Goal: Task Accomplishment & Management: Use online tool/utility

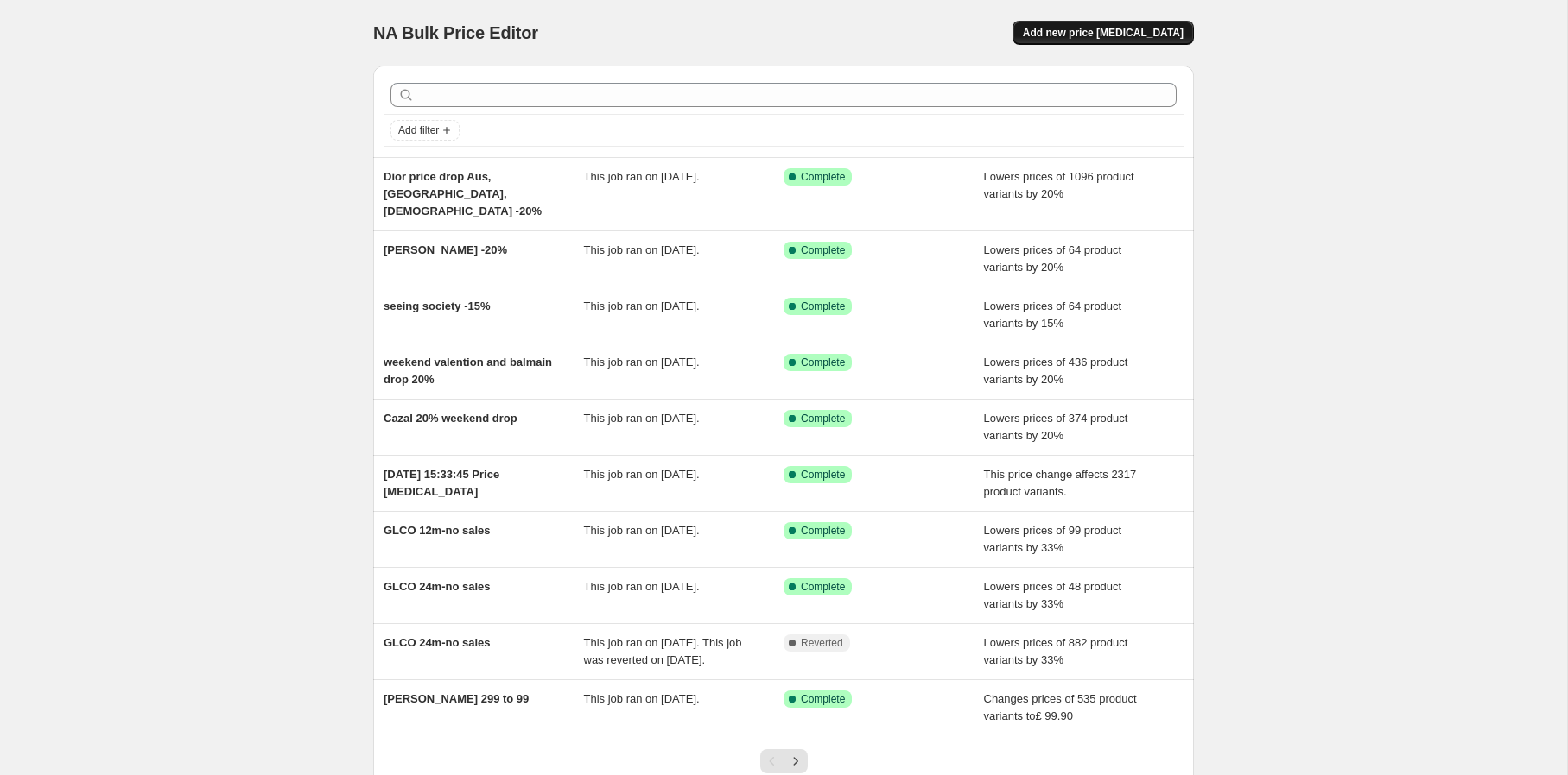
click at [1073, 35] on span "Add new price [MEDICAL_DATA]" at bounding box center [1103, 32] width 161 height 14
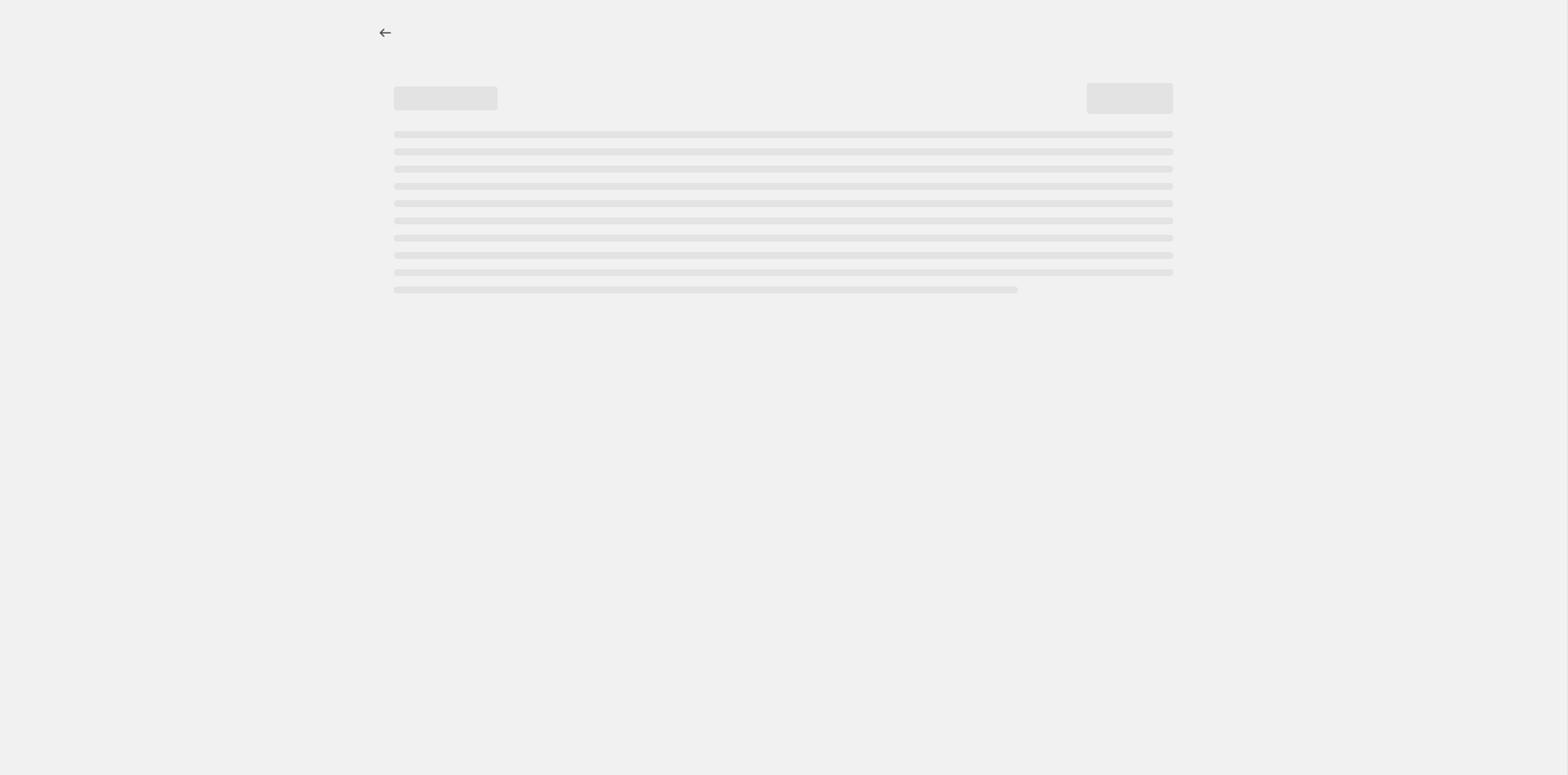
select select "percentage"
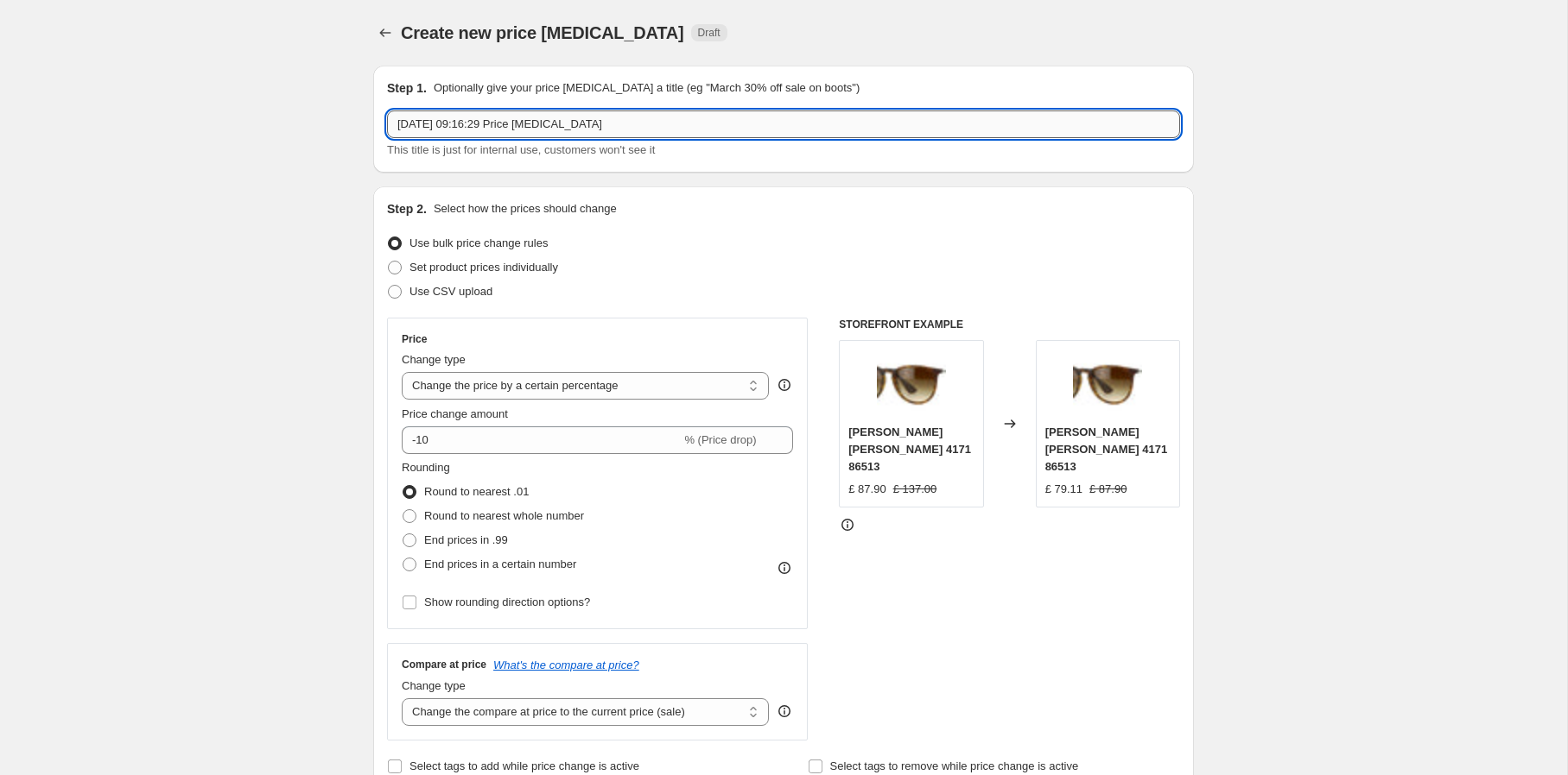
click at [812, 115] on input "[DATE] 09:16:29 Price [MEDICAL_DATA]" at bounding box center [784, 125] width 793 height 28
type input "raketo dita -50%"
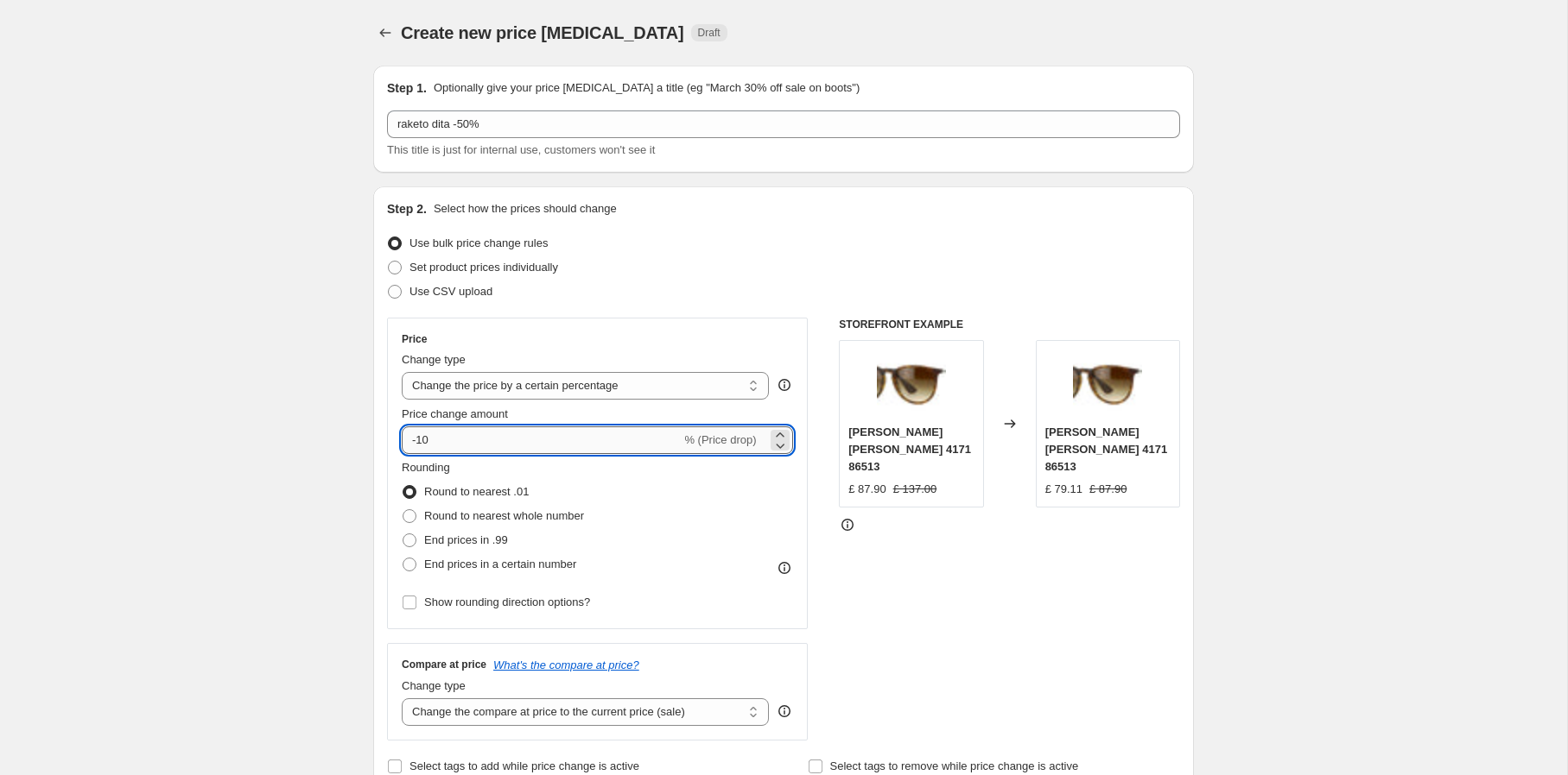
click at [447, 443] on input "-10" at bounding box center [541, 440] width 279 height 28
type input "-1"
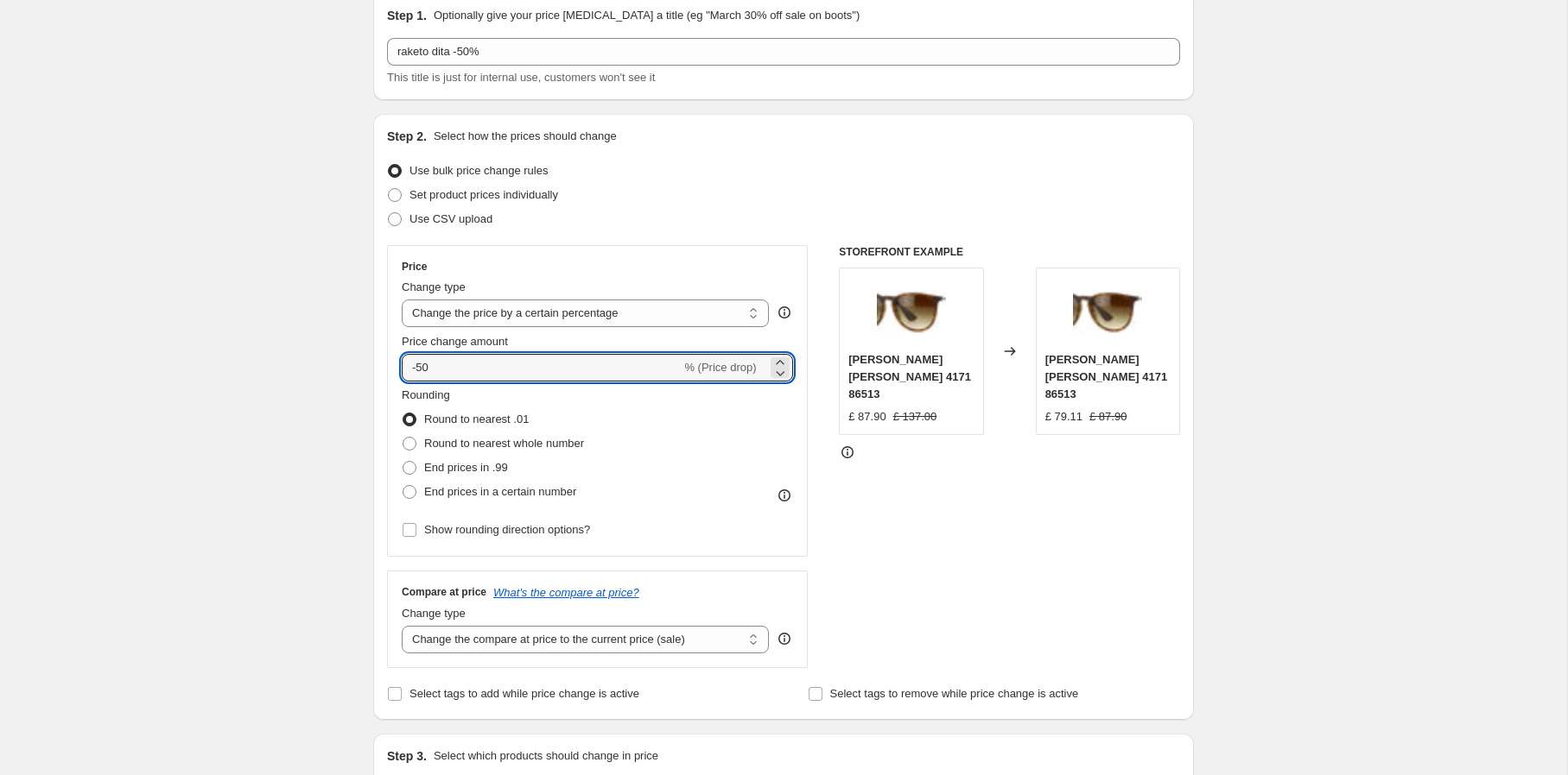
scroll to position [90, 0]
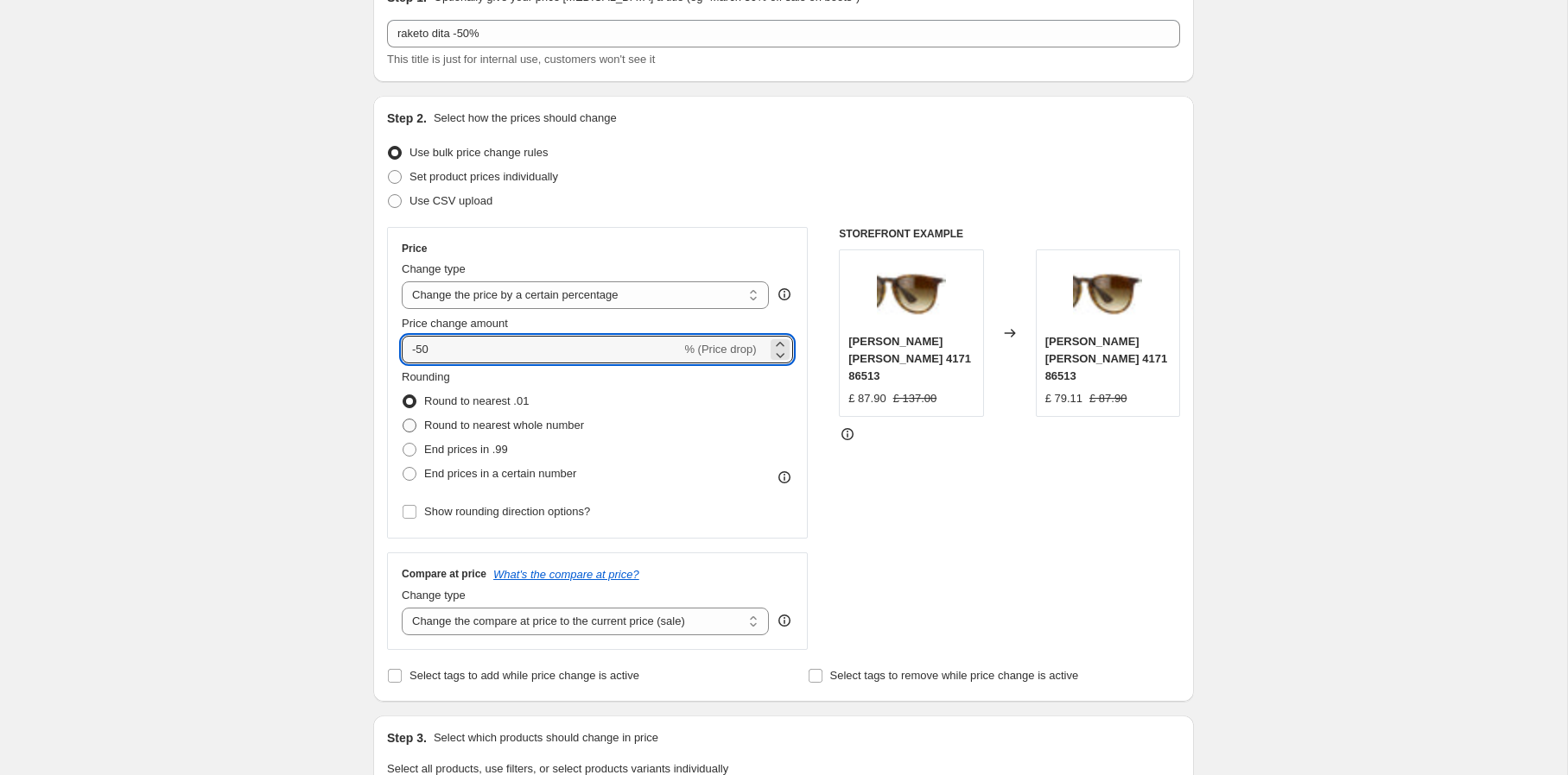
type input "-50"
click at [514, 424] on span "Round to nearest whole number" at bounding box center [504, 425] width 160 height 13
click at [404, 420] on input "Round to nearest whole number" at bounding box center [403, 419] width 1 height 1
radio input "true"
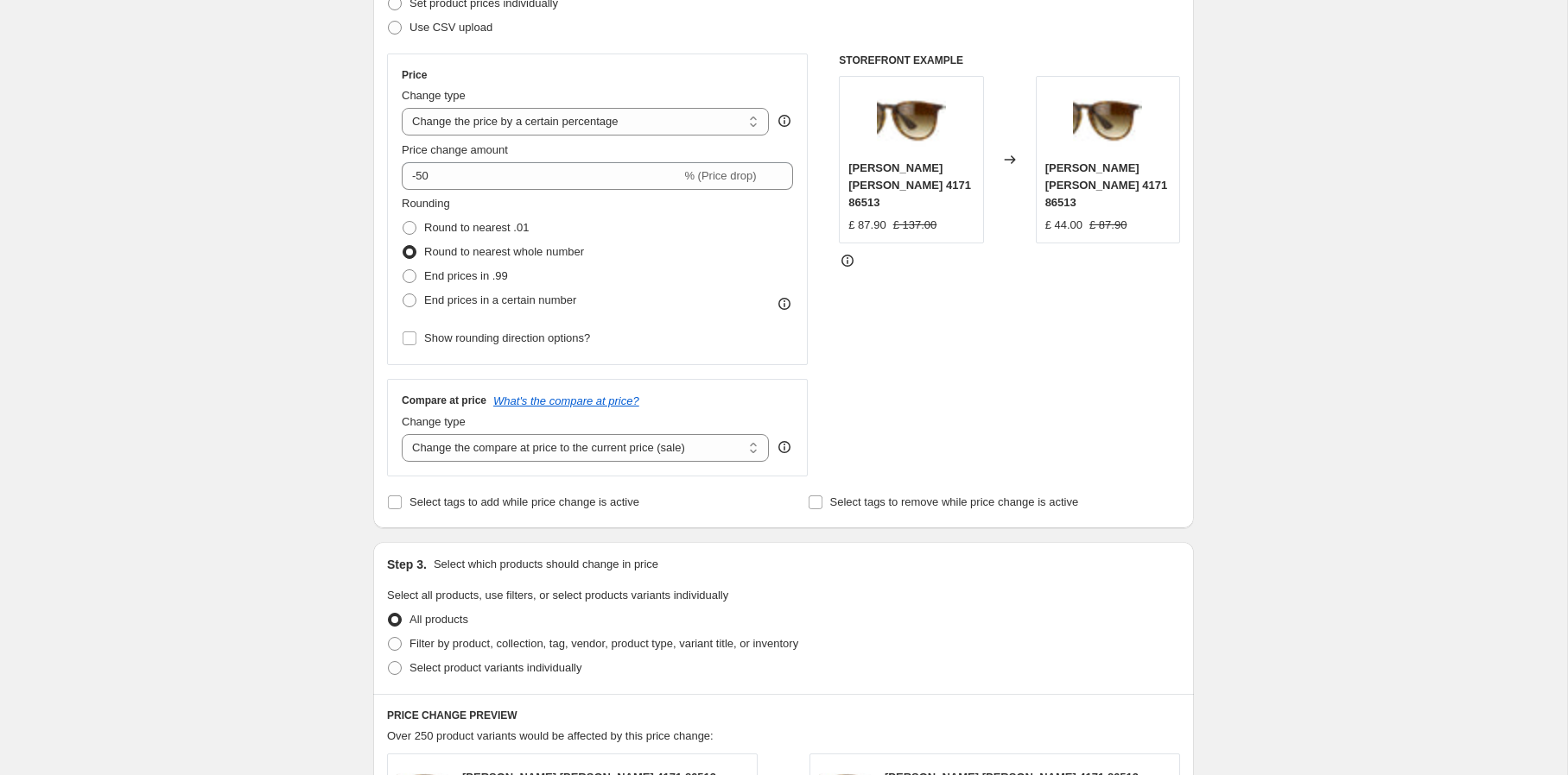
scroll to position [342, 0]
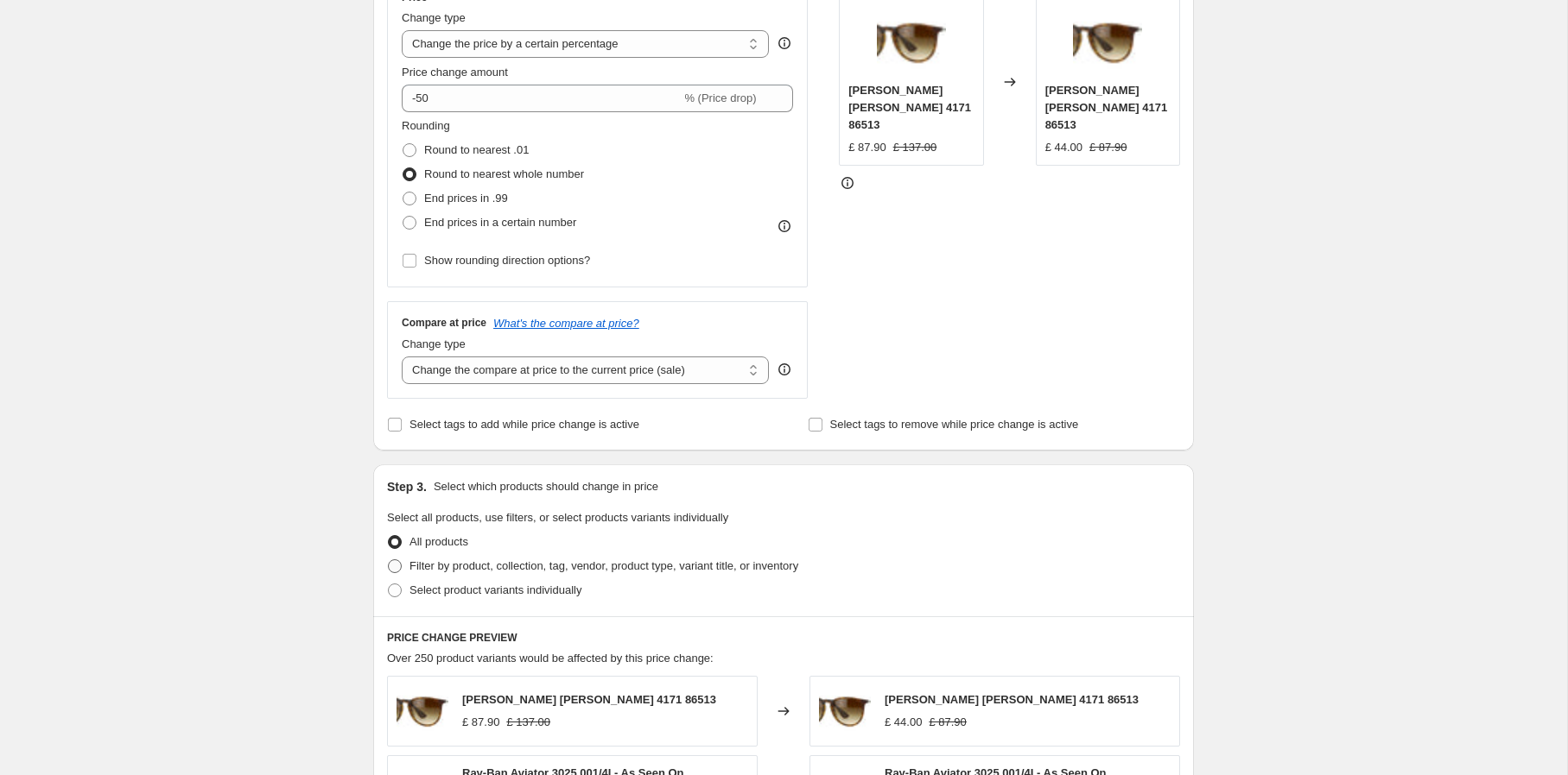
click at [544, 567] on span "Filter by product, collection, tag, vendor, product type, variant title, or inv…" at bounding box center [604, 566] width 389 height 13
click at [389, 560] on input "Filter by product, collection, tag, vendor, product type, variant title, or inv…" at bounding box center [388, 559] width 1 height 1
radio input "true"
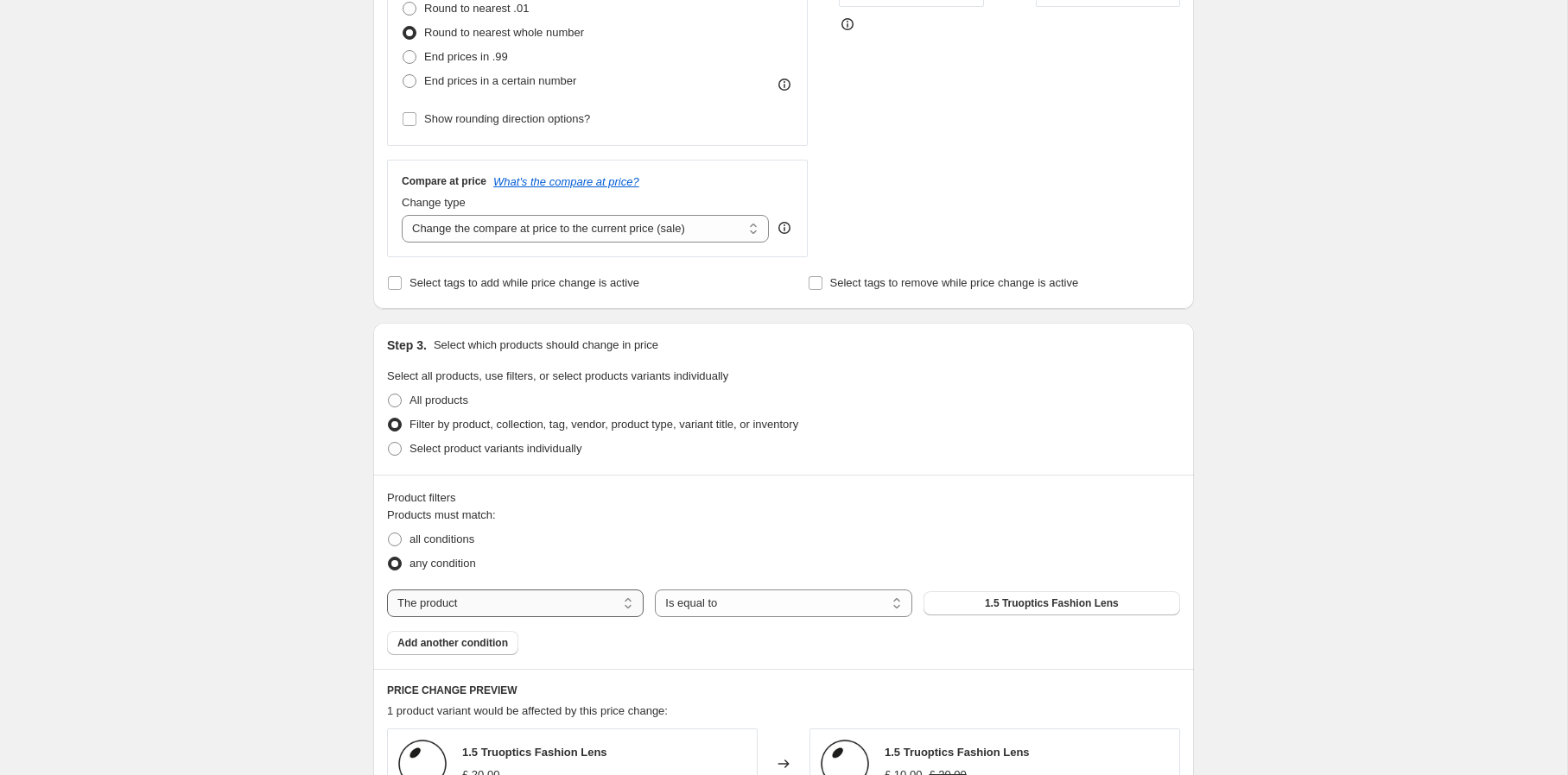
scroll to position [495, 0]
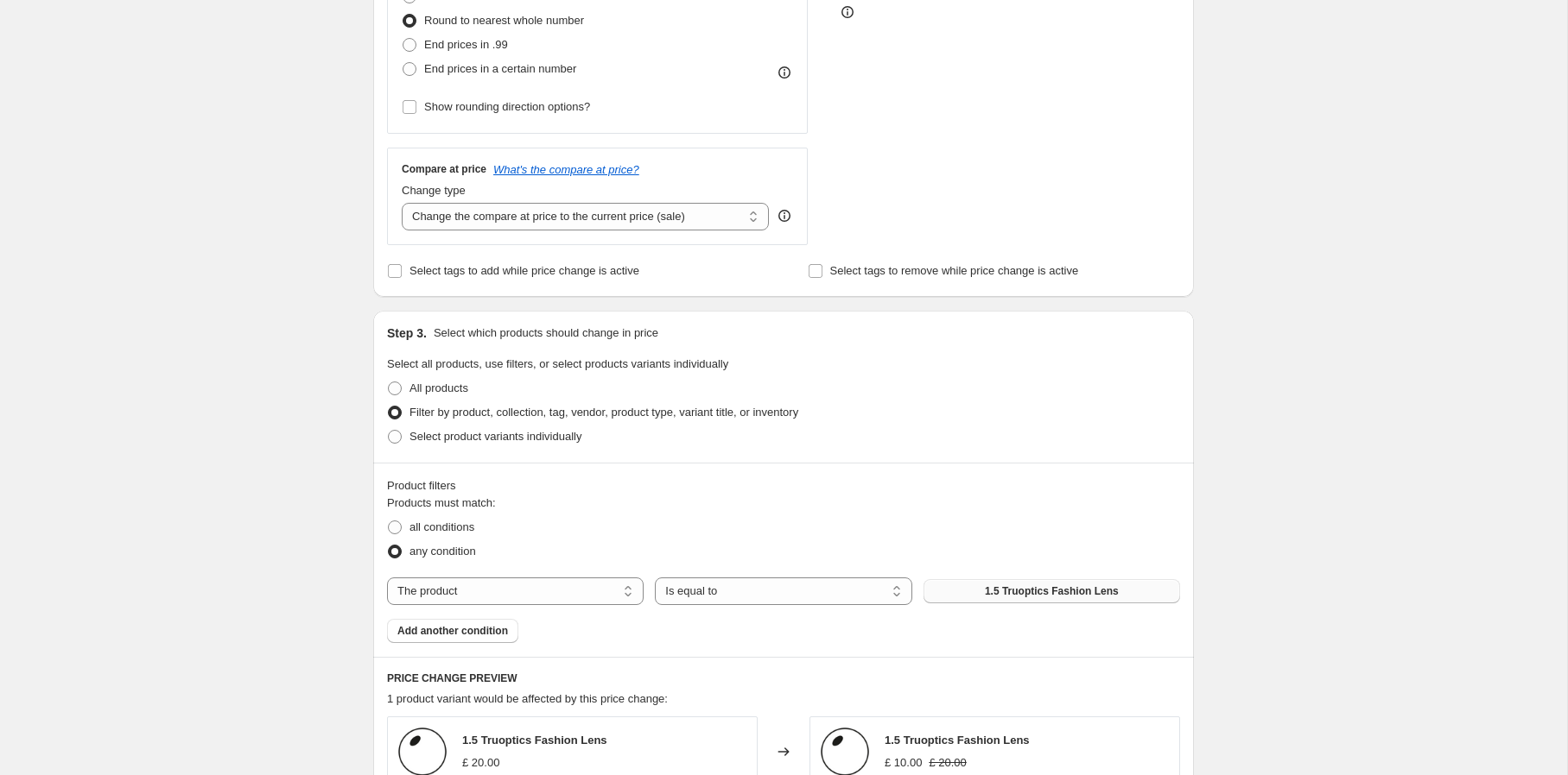
click at [1042, 586] on span "1.5 Truoptics Fashion Lens" at bounding box center [1052, 591] width 134 height 14
click at [502, 630] on span "Add another condition" at bounding box center [452, 631] width 111 height 14
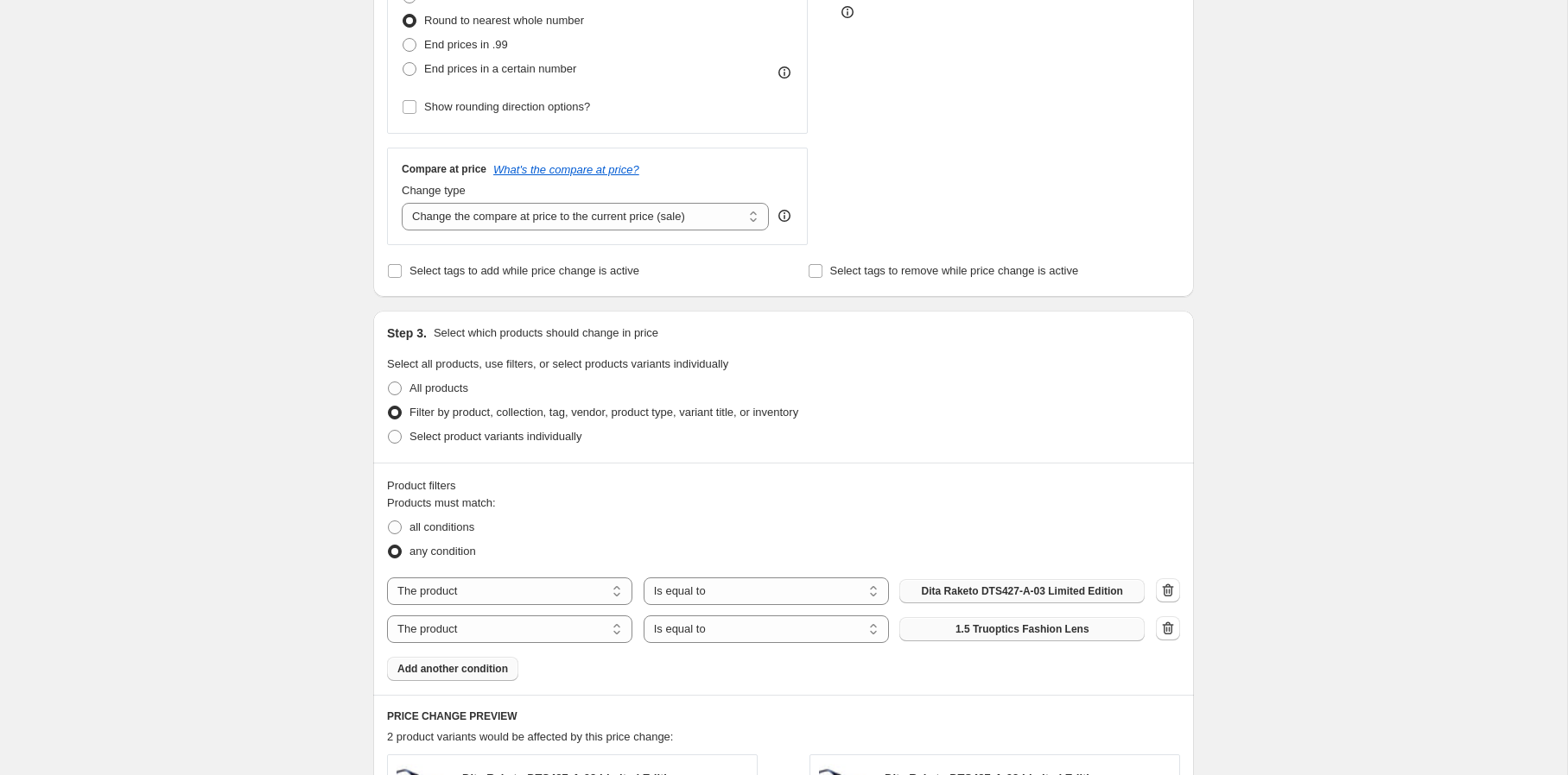
click at [945, 634] on button "1.5 Truoptics Fashion Lens" at bounding box center [1022, 629] width 246 height 24
click at [501, 676] on span "Add another condition" at bounding box center [452, 669] width 111 height 14
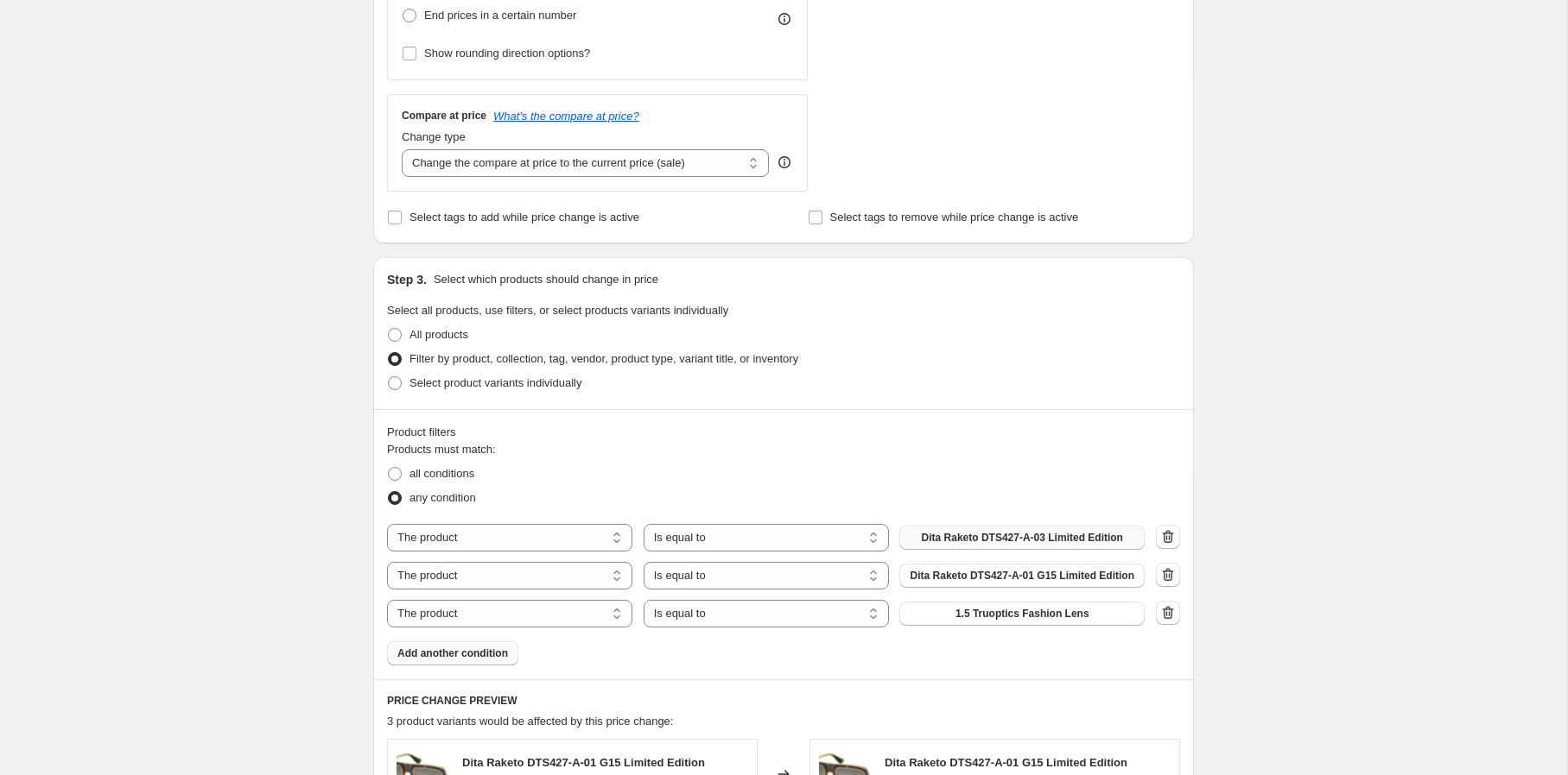
scroll to position [585, 0]
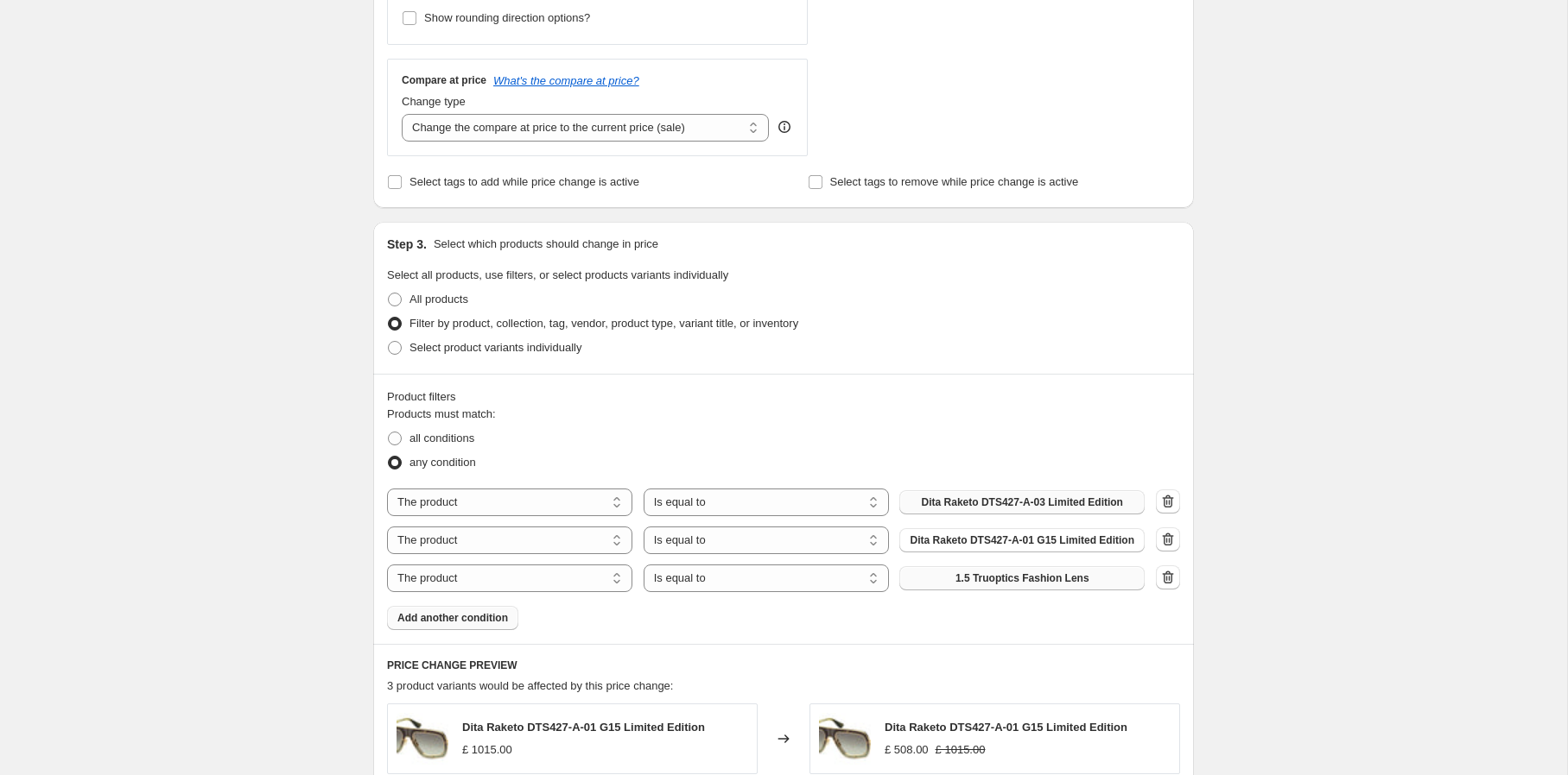
click at [953, 591] on button "1.5 Truoptics Fashion Lens" at bounding box center [1022, 578] width 246 height 24
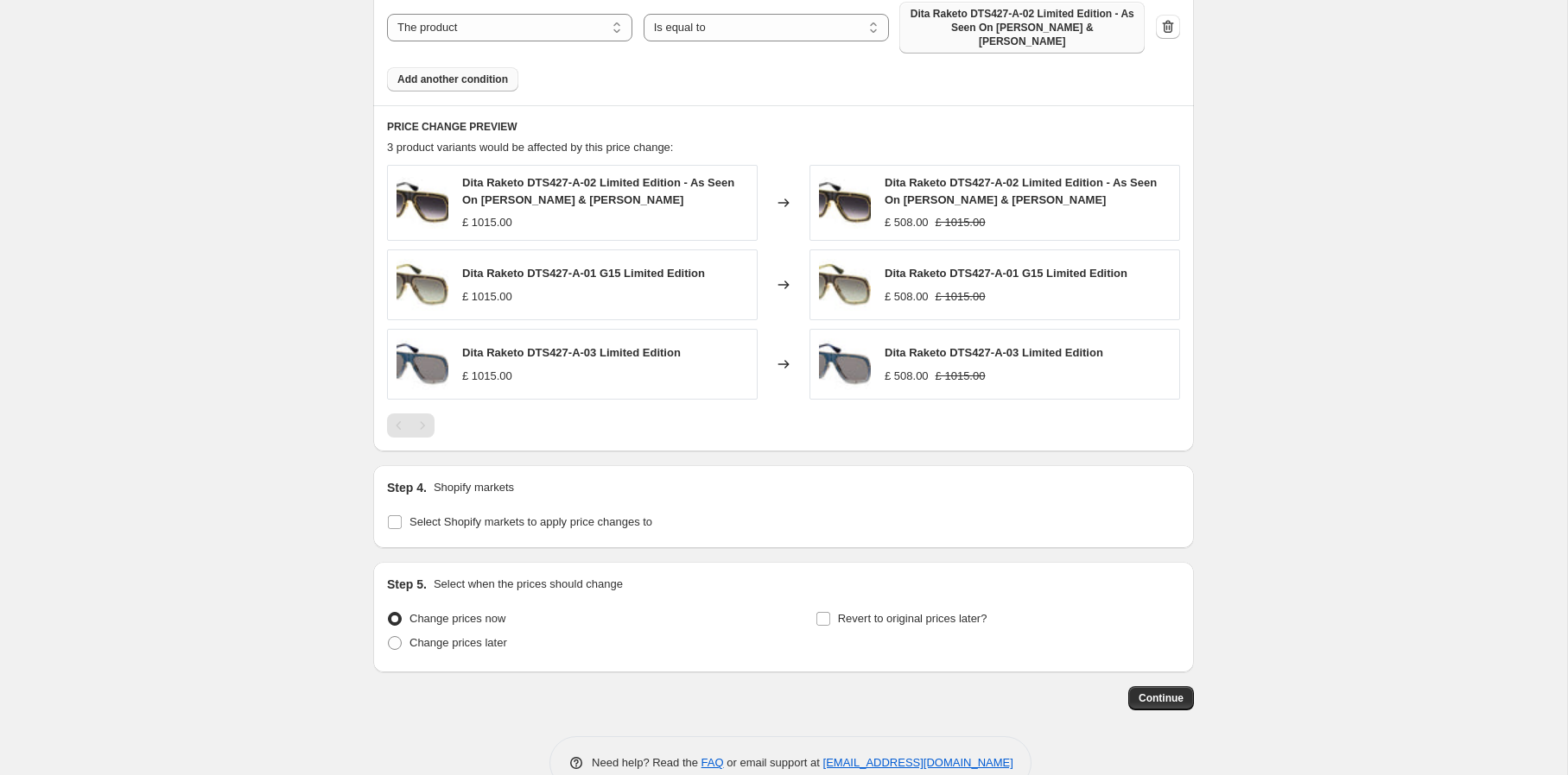
scroll to position [1162, 0]
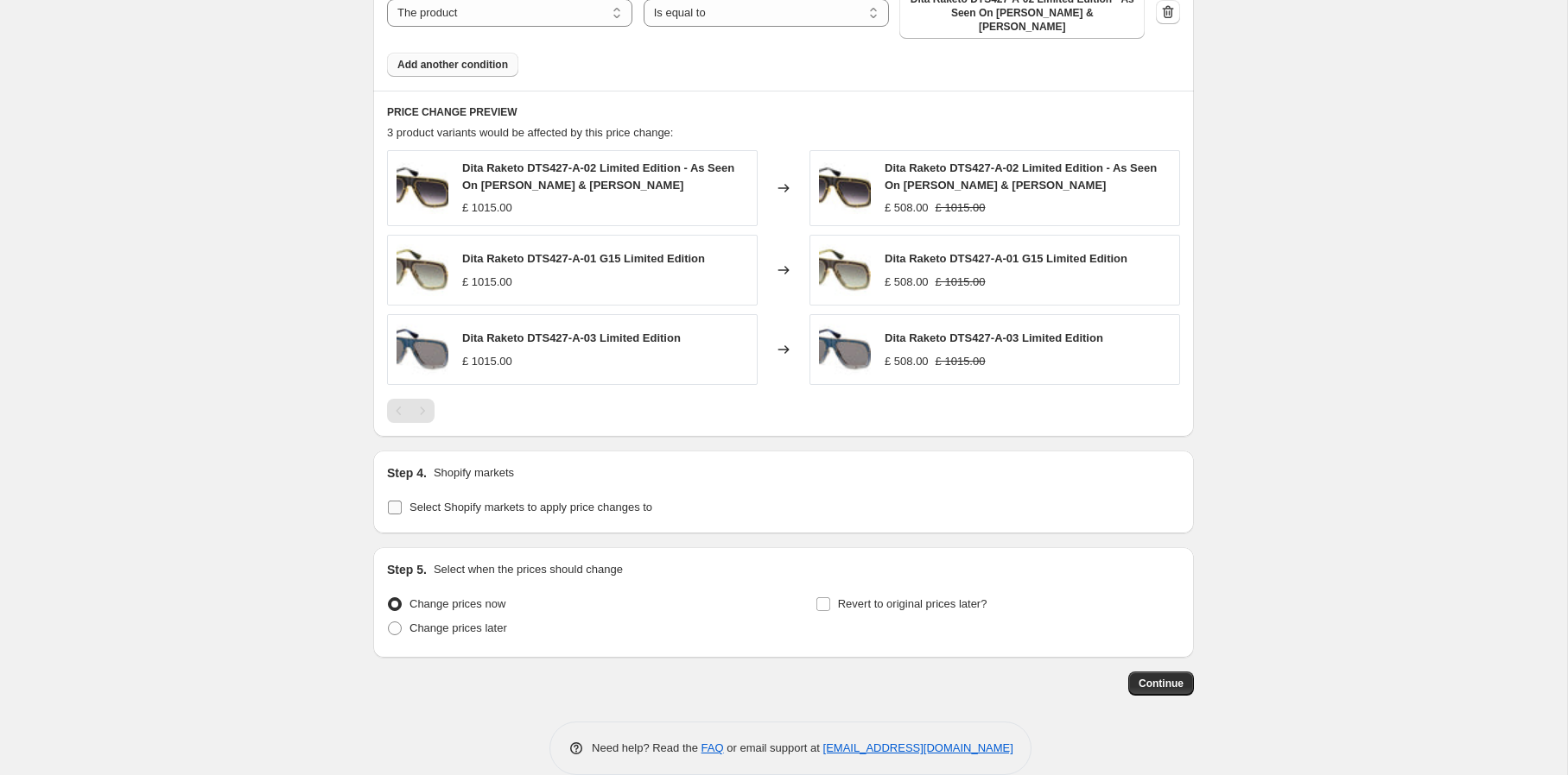
click at [569, 512] on span "Select Shopify markets to apply price changes to" at bounding box center [531, 507] width 243 height 17
click at [402, 512] on input "Select Shopify markets to apply price changes to" at bounding box center [394, 507] width 14 height 14
checkbox input "true"
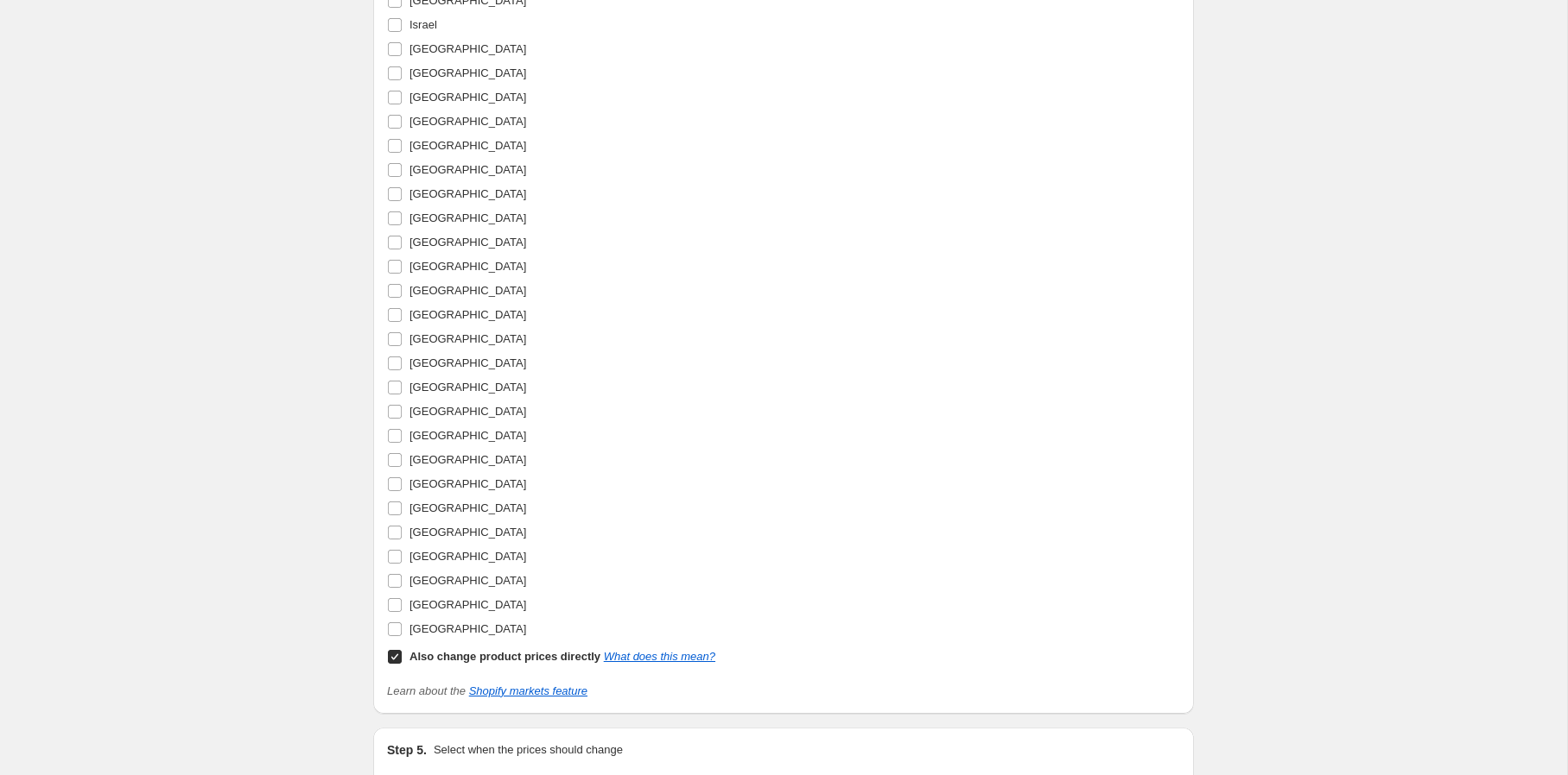
scroll to position [2510, 0]
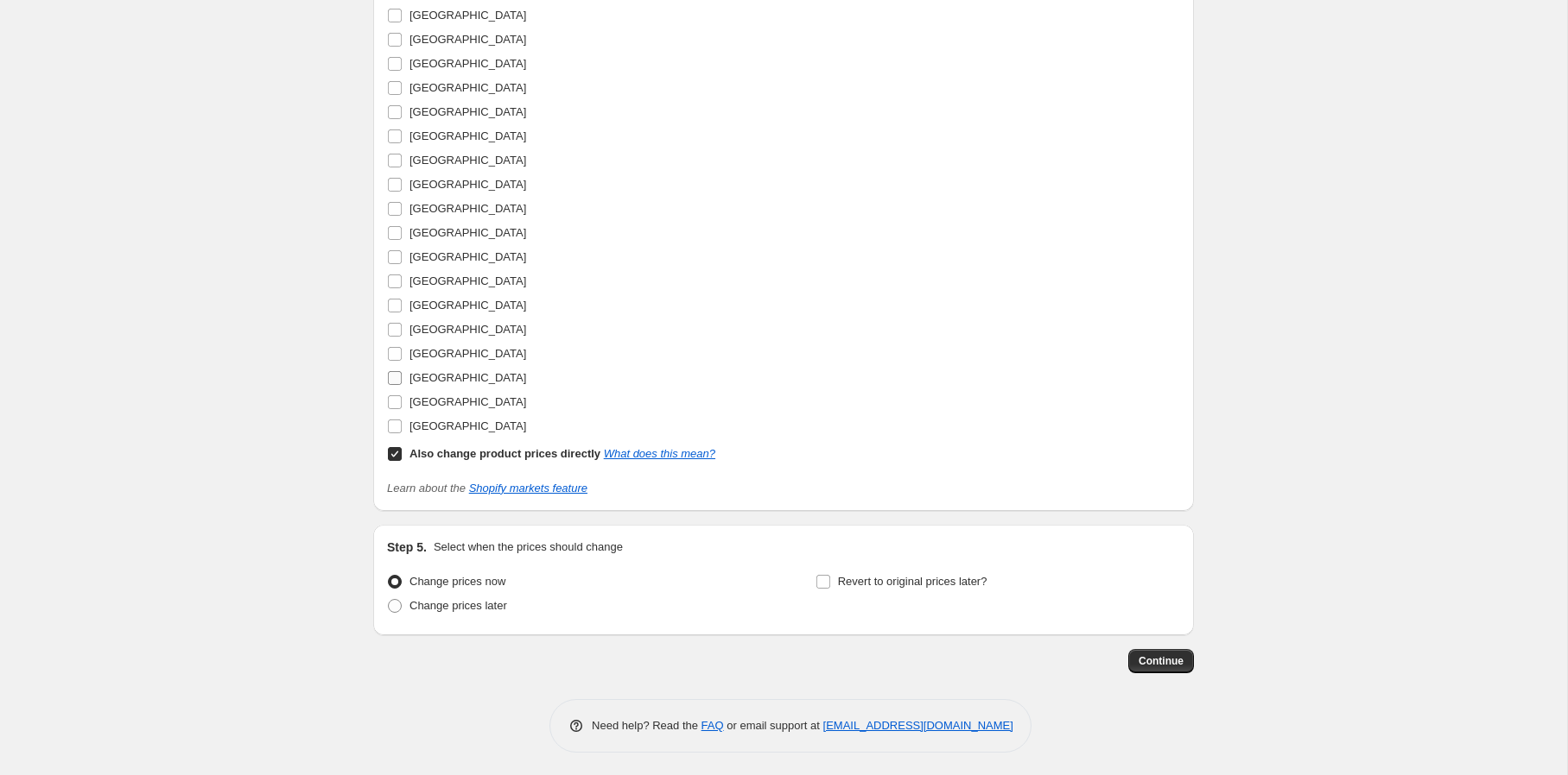
click at [463, 372] on span "[GEOGRAPHIC_DATA]" at bounding box center [468, 378] width 116 height 13
click at [402, 372] on input "[GEOGRAPHIC_DATA]" at bounding box center [394, 378] width 14 height 14
checkbox input "true"
click at [467, 395] on span "[GEOGRAPHIC_DATA]" at bounding box center [468, 401] width 116 height 13
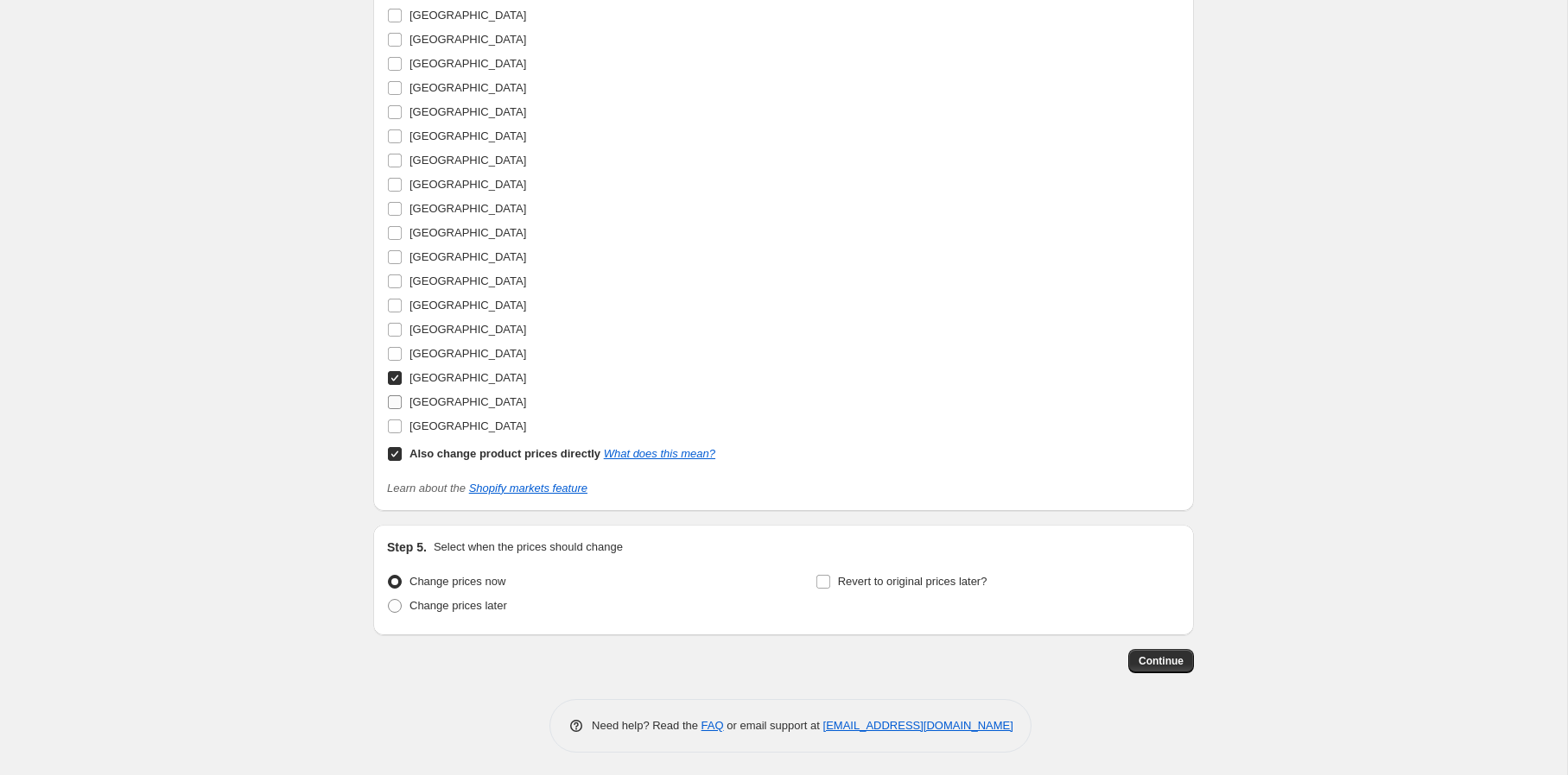
click at [402, 395] on input "[GEOGRAPHIC_DATA]" at bounding box center [394, 401] width 14 height 14
checkbox input "true"
click at [487, 351] on span "[GEOGRAPHIC_DATA]" at bounding box center [468, 354] width 116 height 13
click at [402, 351] on input "[GEOGRAPHIC_DATA]" at bounding box center [394, 354] width 14 height 14
checkbox input "true"
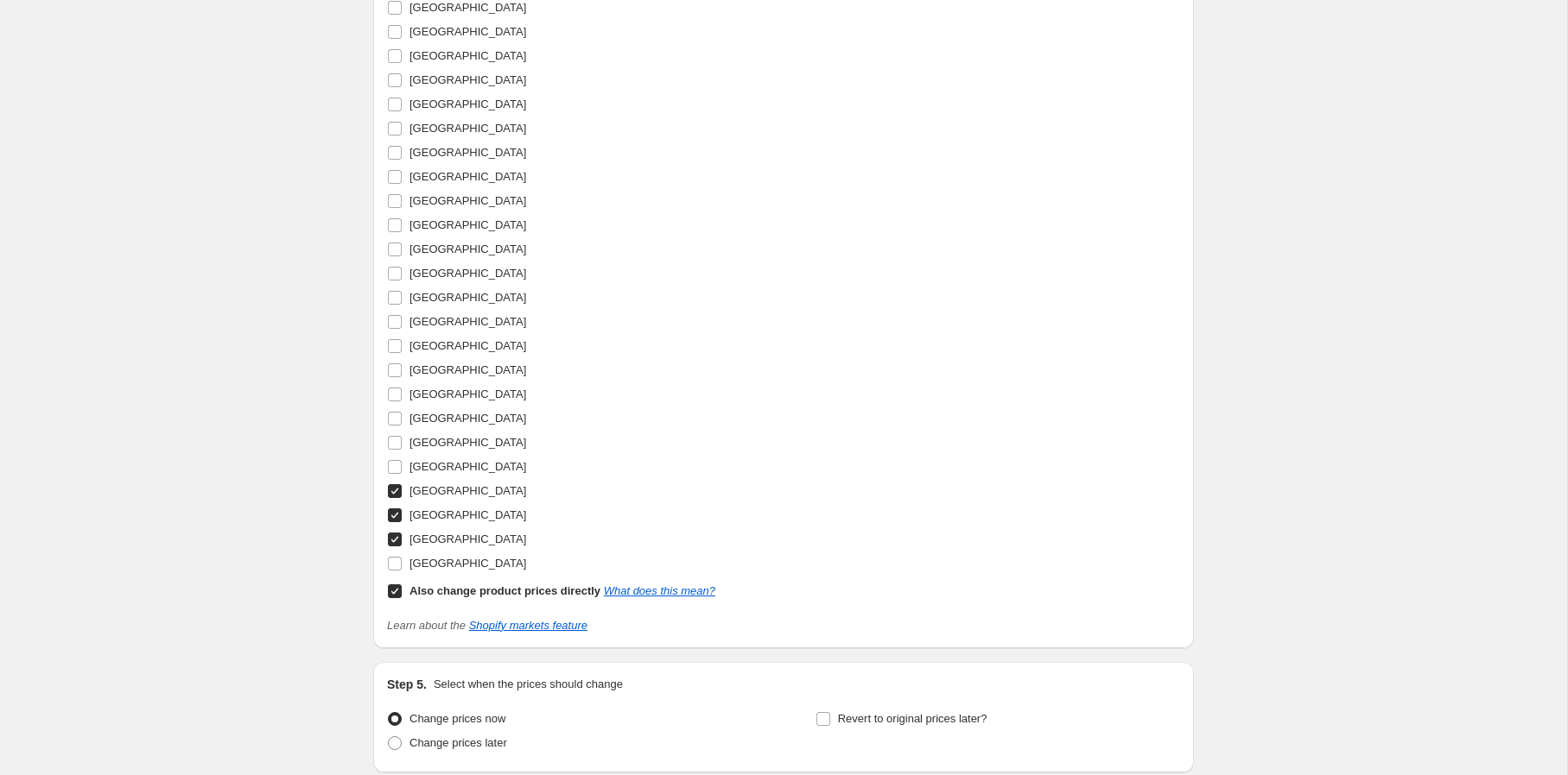
scroll to position [2334, 0]
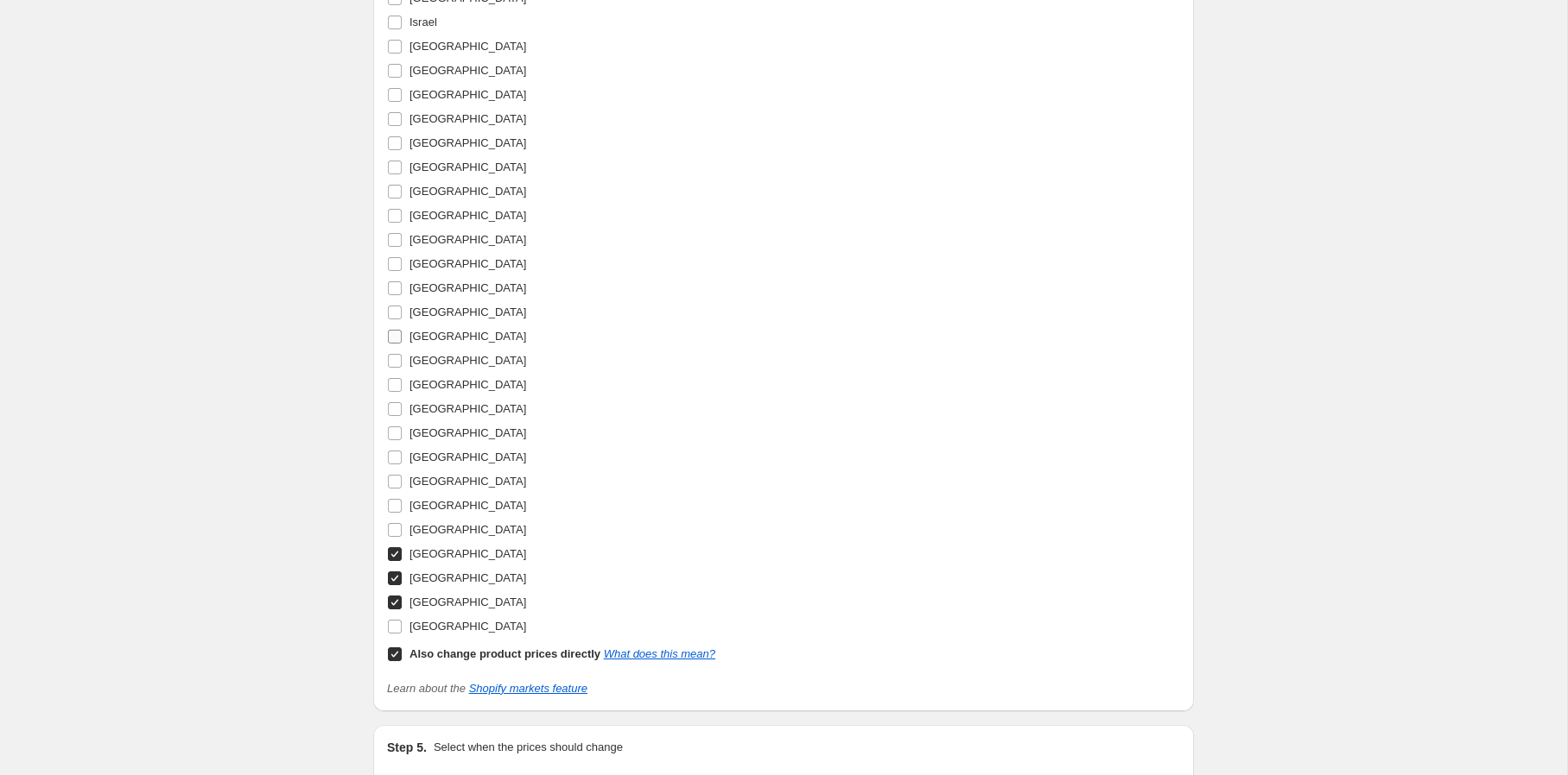
click at [466, 335] on span "[GEOGRAPHIC_DATA]" at bounding box center [468, 337] width 116 height 13
click at [402, 335] on input "[GEOGRAPHIC_DATA]" at bounding box center [394, 337] width 14 height 14
checkbox input "true"
click at [451, 356] on span "[GEOGRAPHIC_DATA]" at bounding box center [468, 360] width 116 height 13
click at [402, 356] on input "[GEOGRAPHIC_DATA]" at bounding box center [394, 360] width 14 height 14
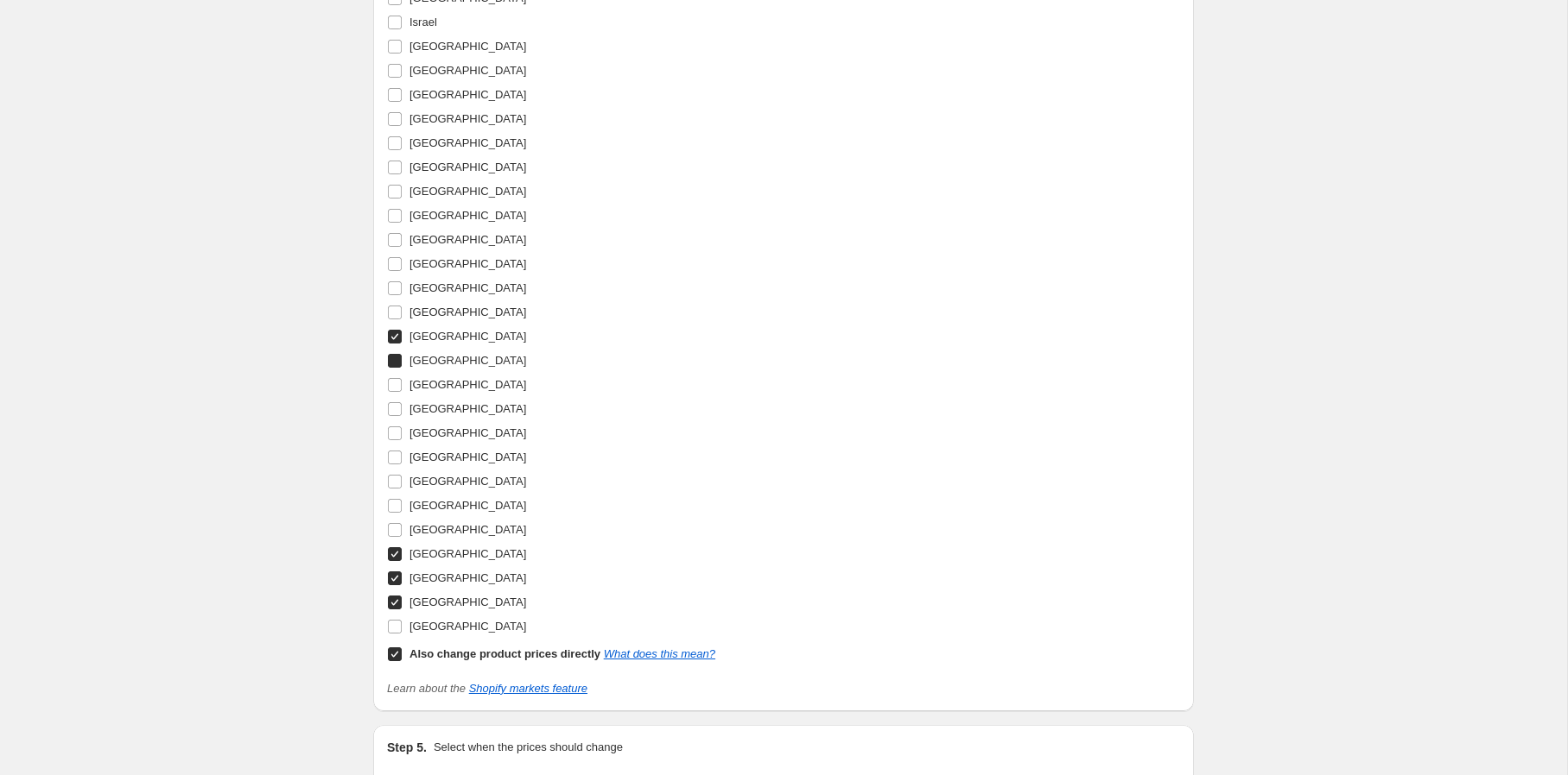
checkbox input "true"
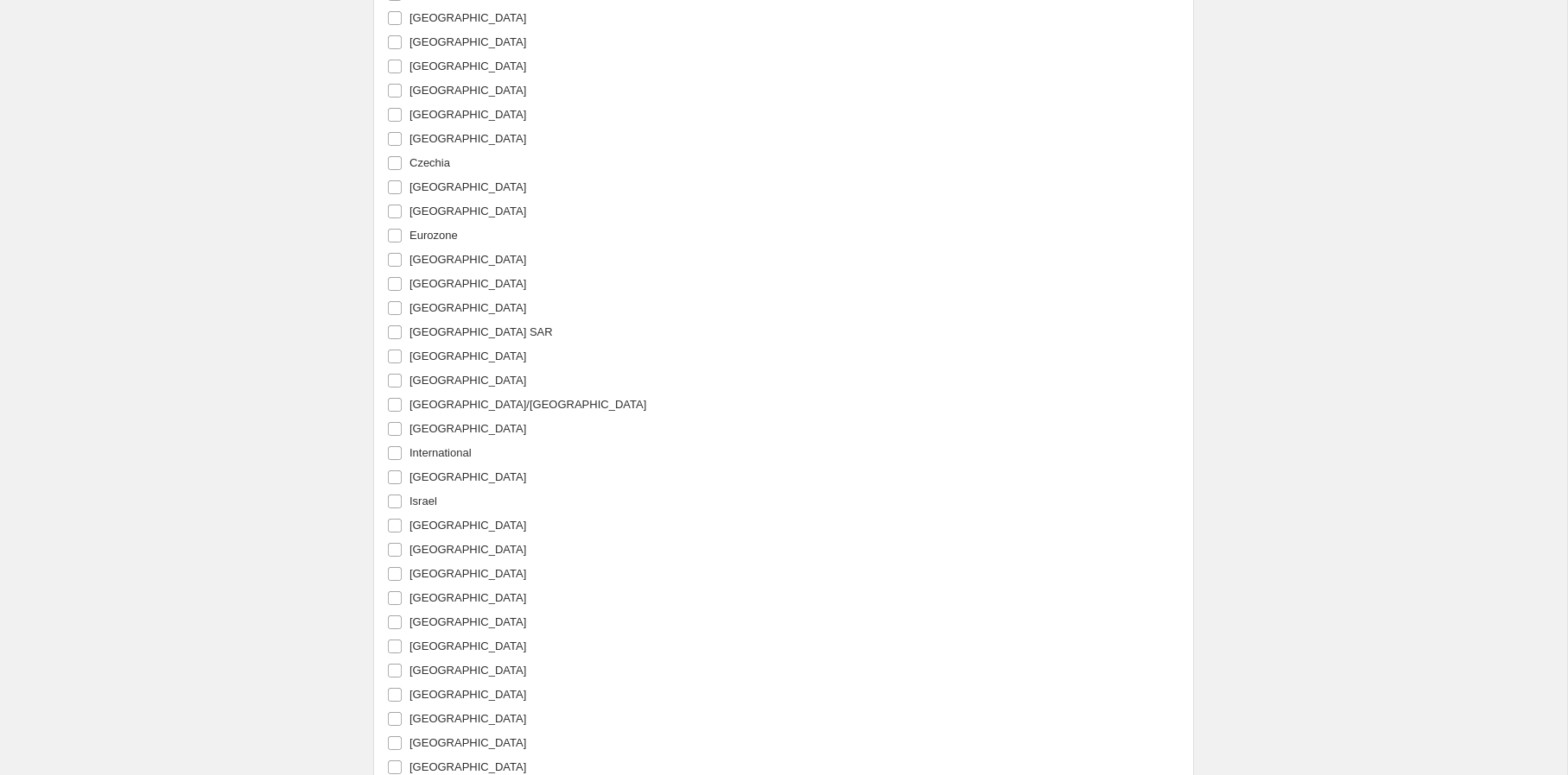
scroll to position [1802, 0]
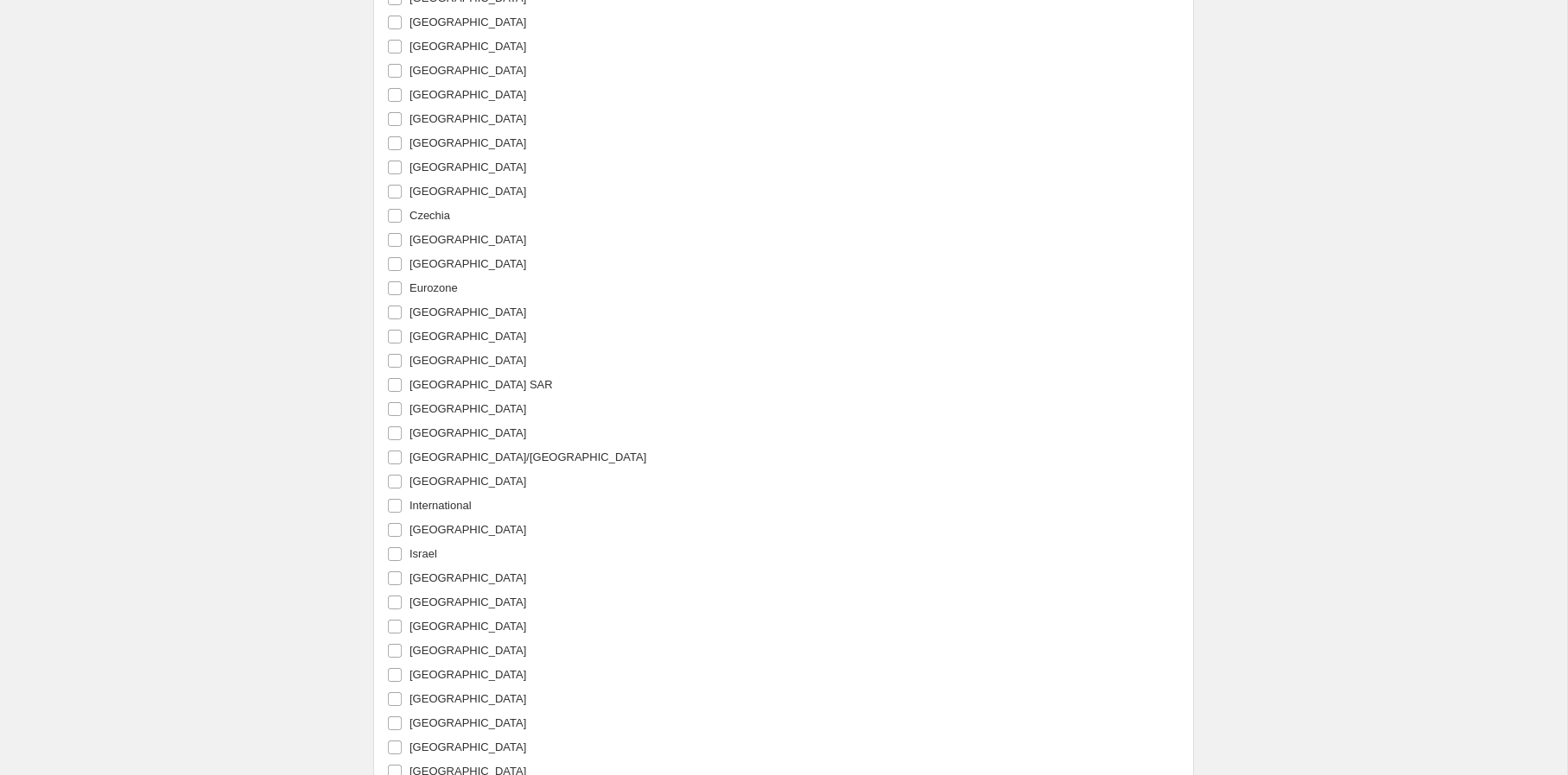
click at [445, 354] on span "[GEOGRAPHIC_DATA]" at bounding box center [468, 360] width 116 height 13
click at [402, 354] on input "[GEOGRAPHIC_DATA]" at bounding box center [394, 360] width 14 height 14
checkbox input "true"
click at [441, 332] on span "[GEOGRAPHIC_DATA]" at bounding box center [468, 337] width 116 height 13
click at [402, 332] on input "[GEOGRAPHIC_DATA]" at bounding box center [394, 337] width 14 height 14
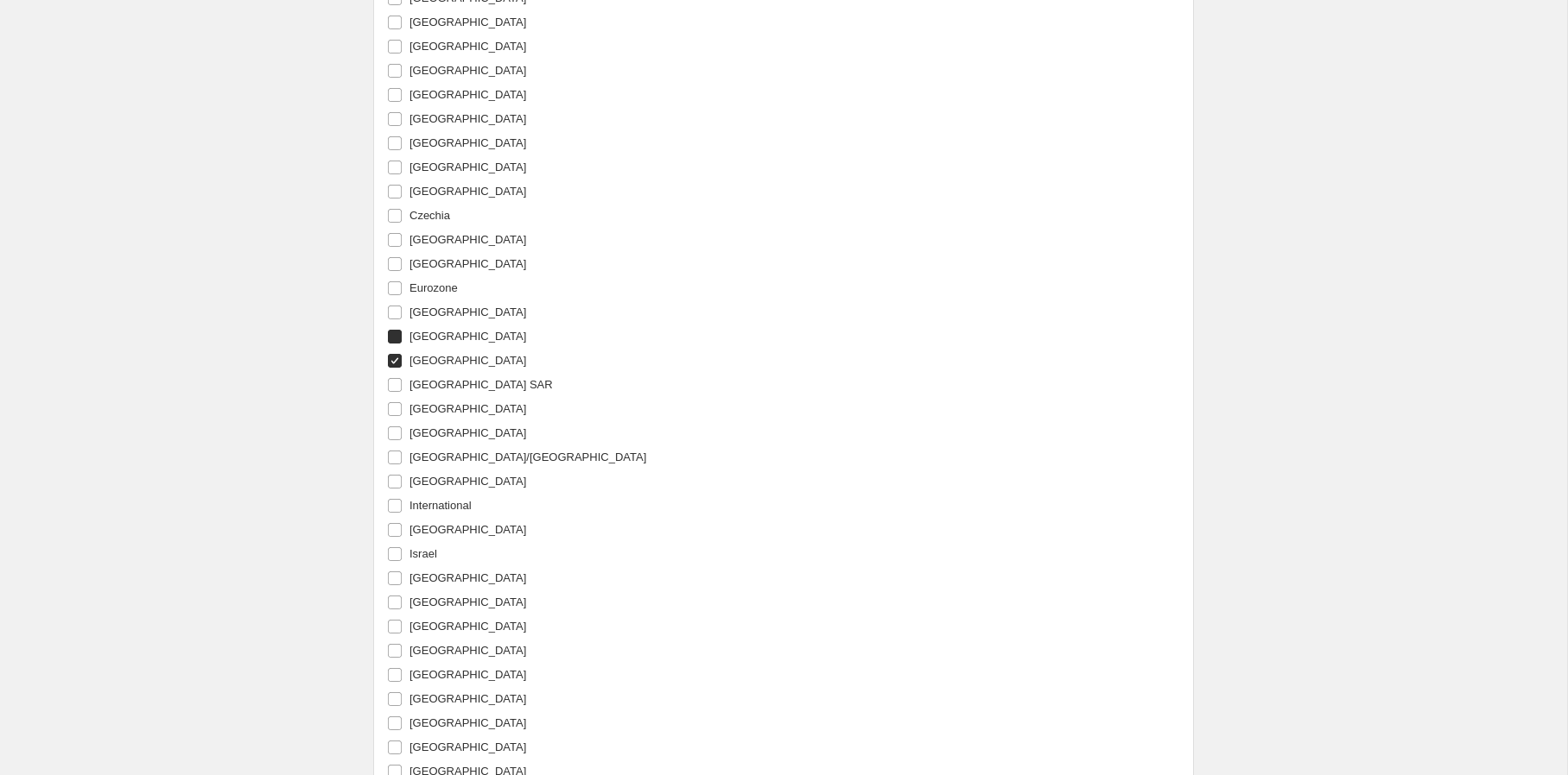
checkbox input "true"
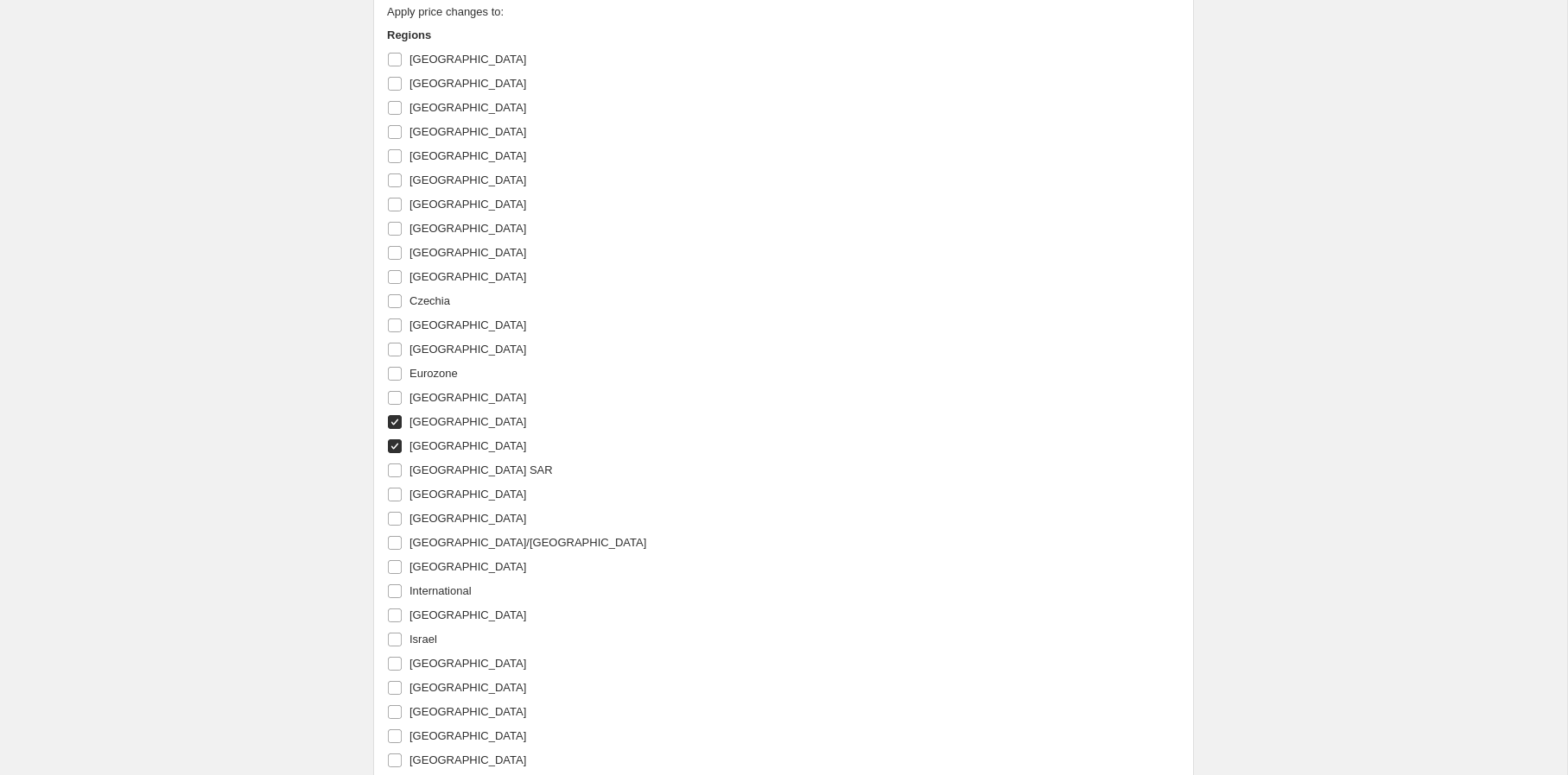
scroll to position [1710, 0]
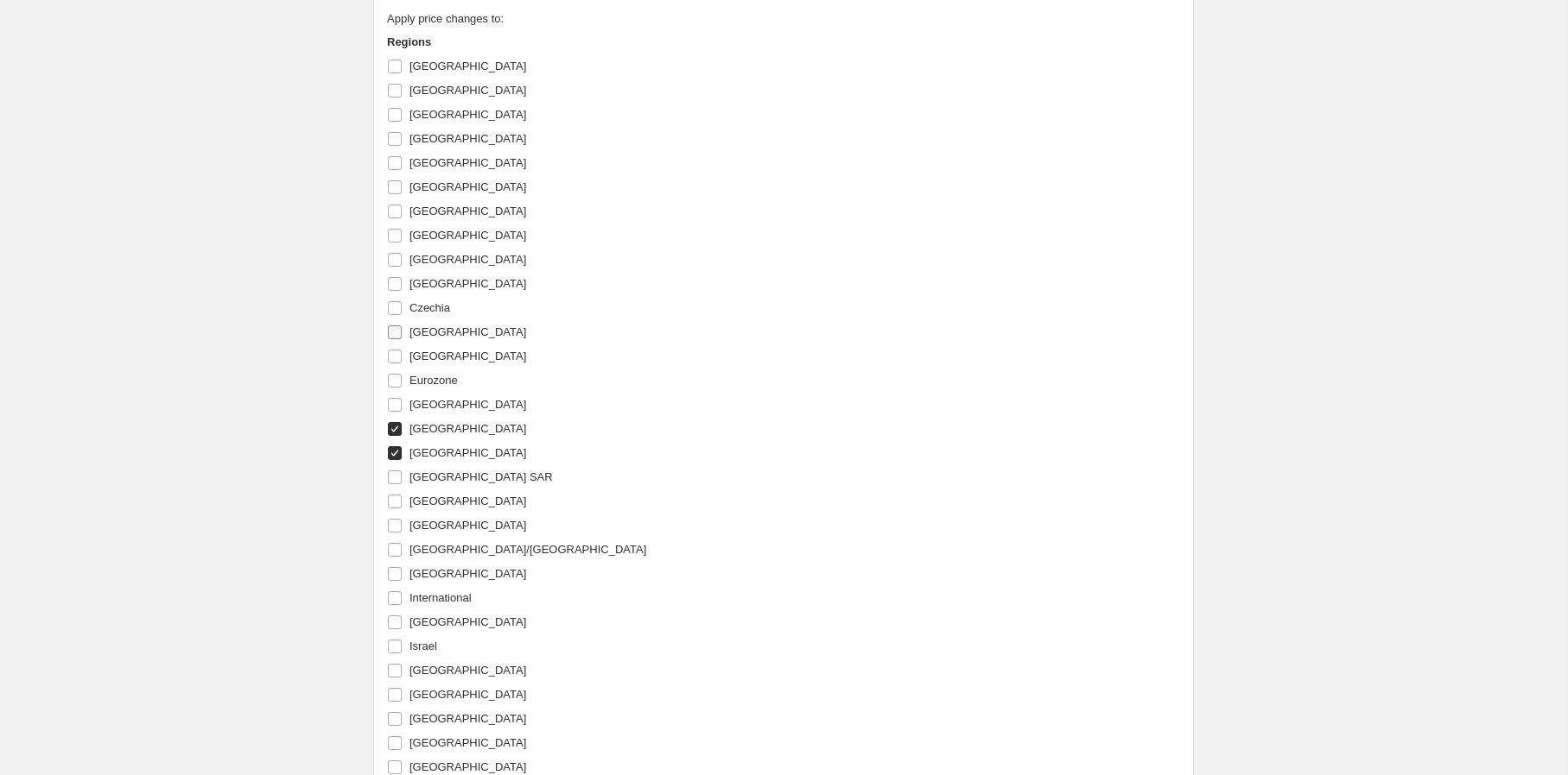
click at [450, 326] on span "[GEOGRAPHIC_DATA]" at bounding box center [468, 332] width 116 height 13
click at [402, 326] on input "[GEOGRAPHIC_DATA]" at bounding box center [394, 332] width 14 height 14
checkbox input "true"
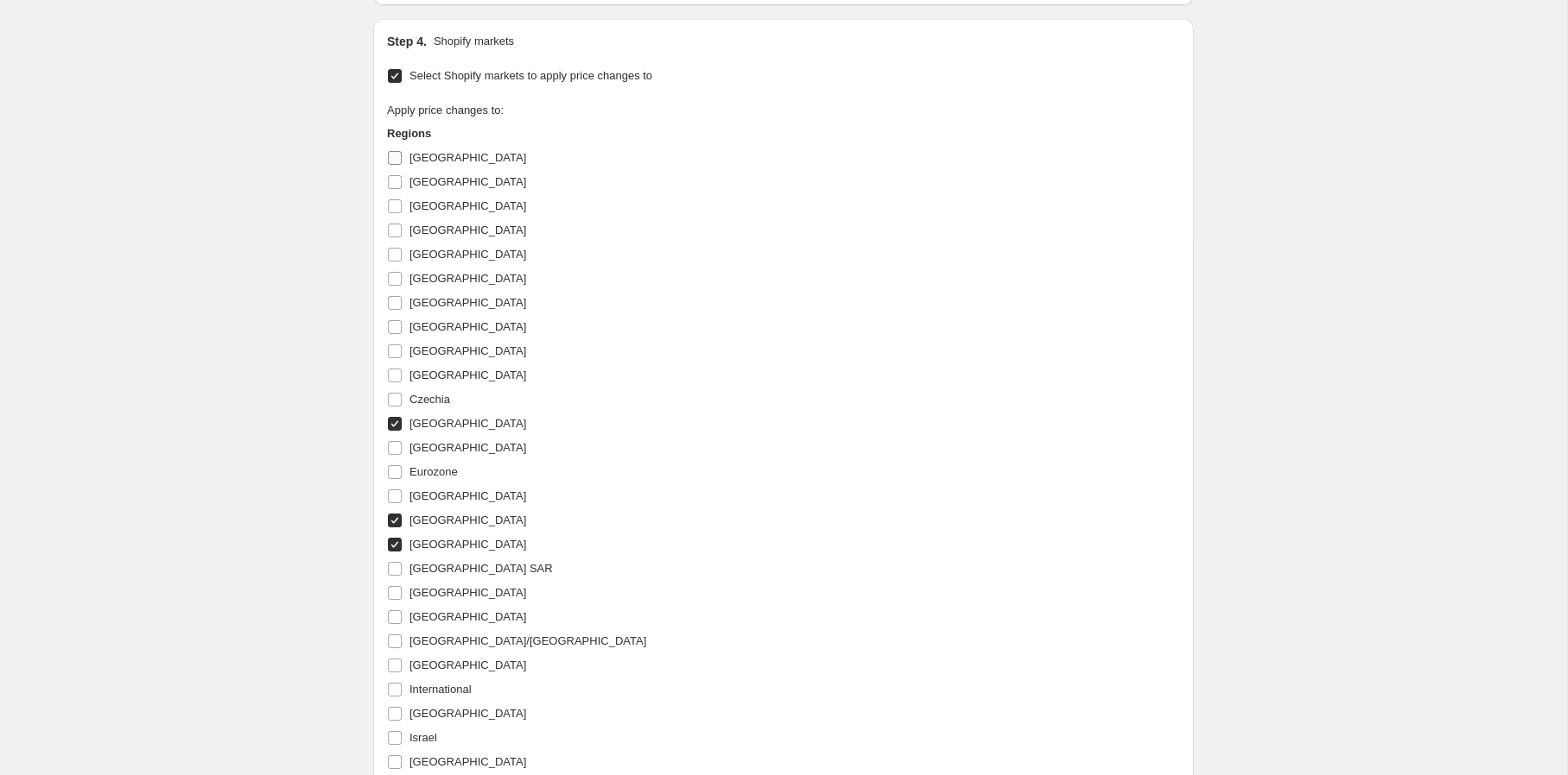
click at [441, 161] on span "[GEOGRAPHIC_DATA]" at bounding box center [468, 158] width 116 height 17
click at [402, 161] on input "[GEOGRAPHIC_DATA]" at bounding box center [394, 157] width 14 height 14
checkbox input "true"
click at [442, 302] on span "[GEOGRAPHIC_DATA]" at bounding box center [468, 302] width 116 height 13
click at [402, 302] on input "[GEOGRAPHIC_DATA]" at bounding box center [394, 302] width 14 height 14
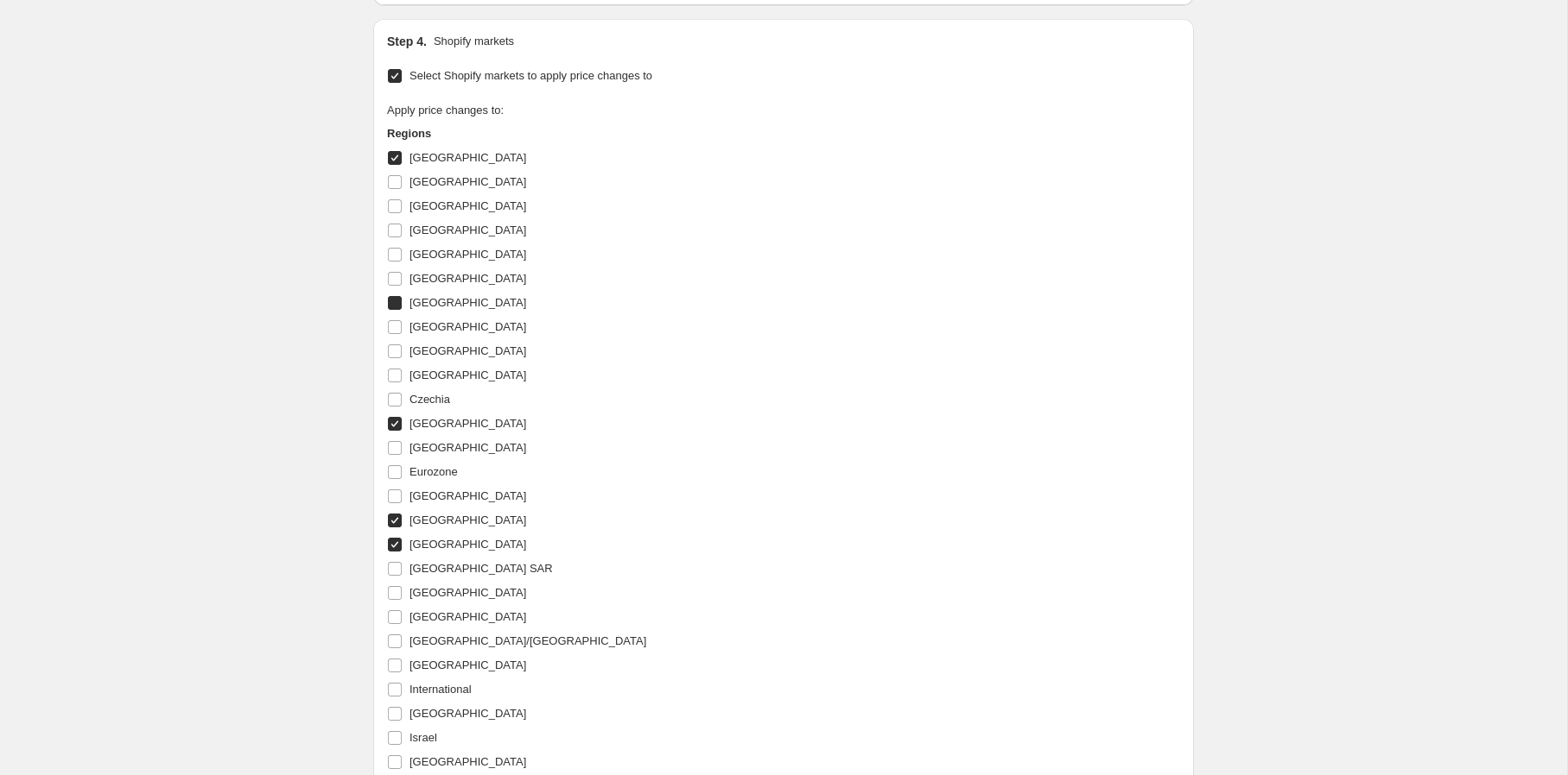
checkbox input "true"
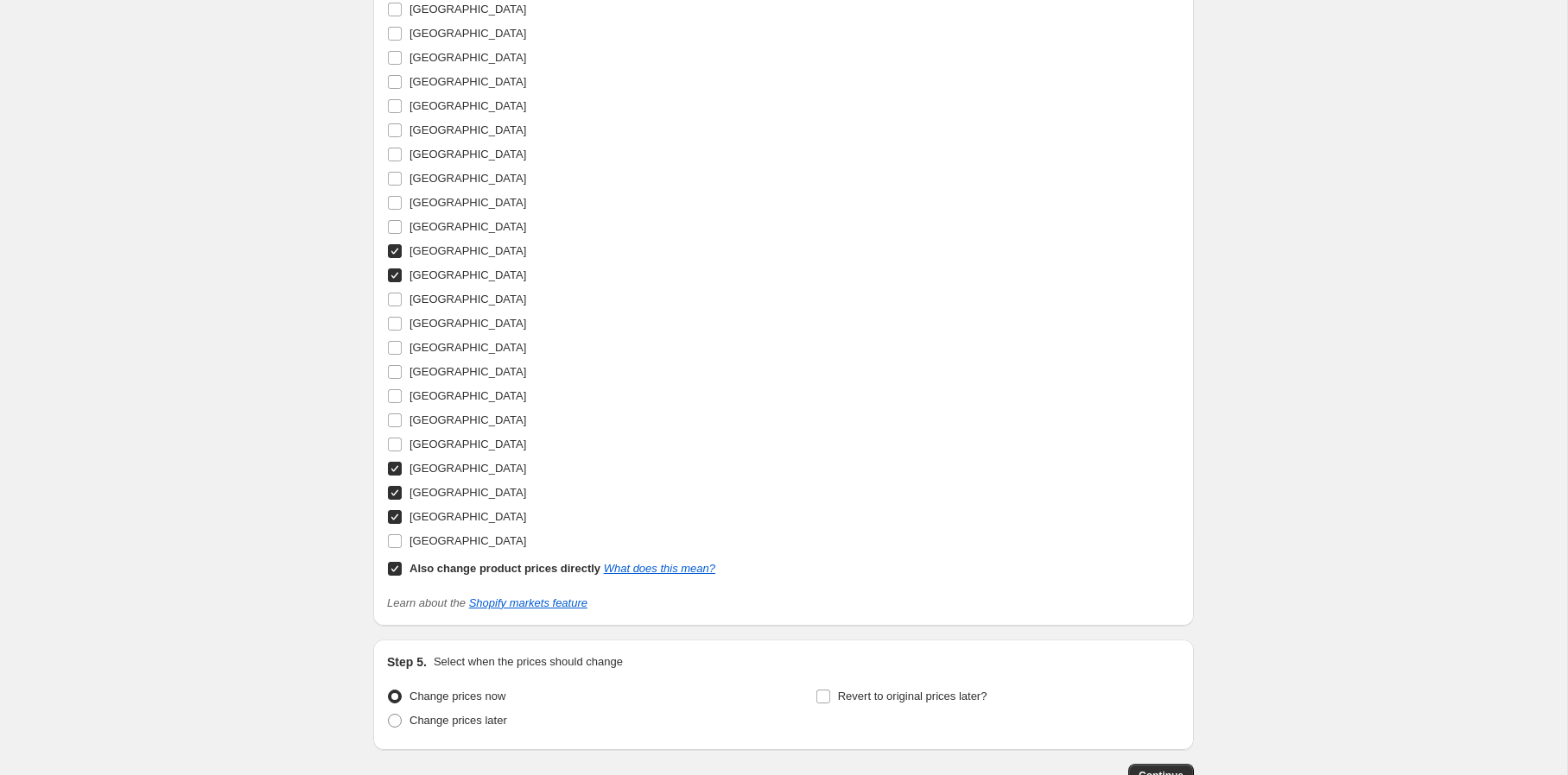
scroll to position [2534, 0]
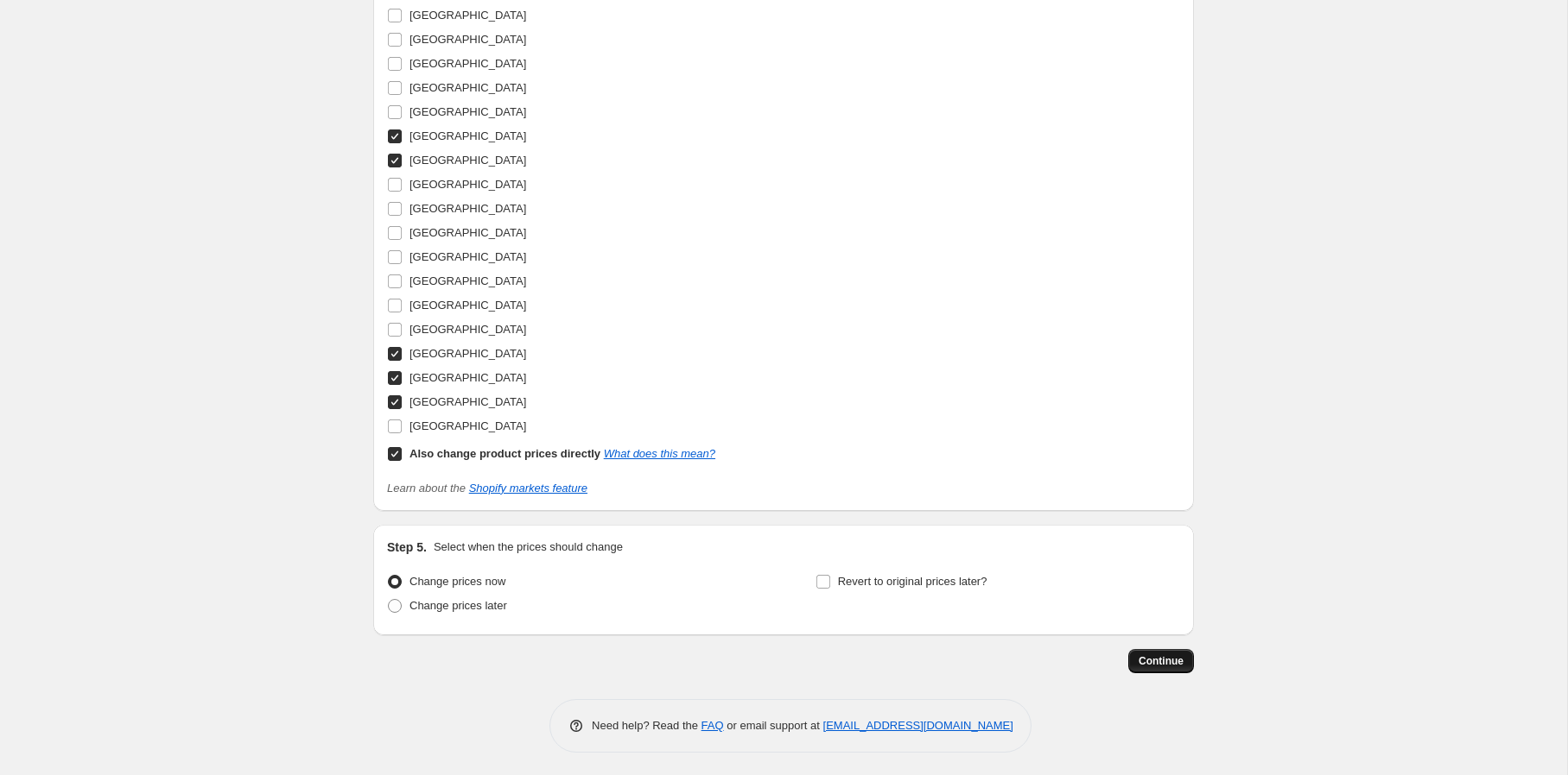
click at [1144, 658] on span "Continue" at bounding box center [1161, 660] width 45 height 14
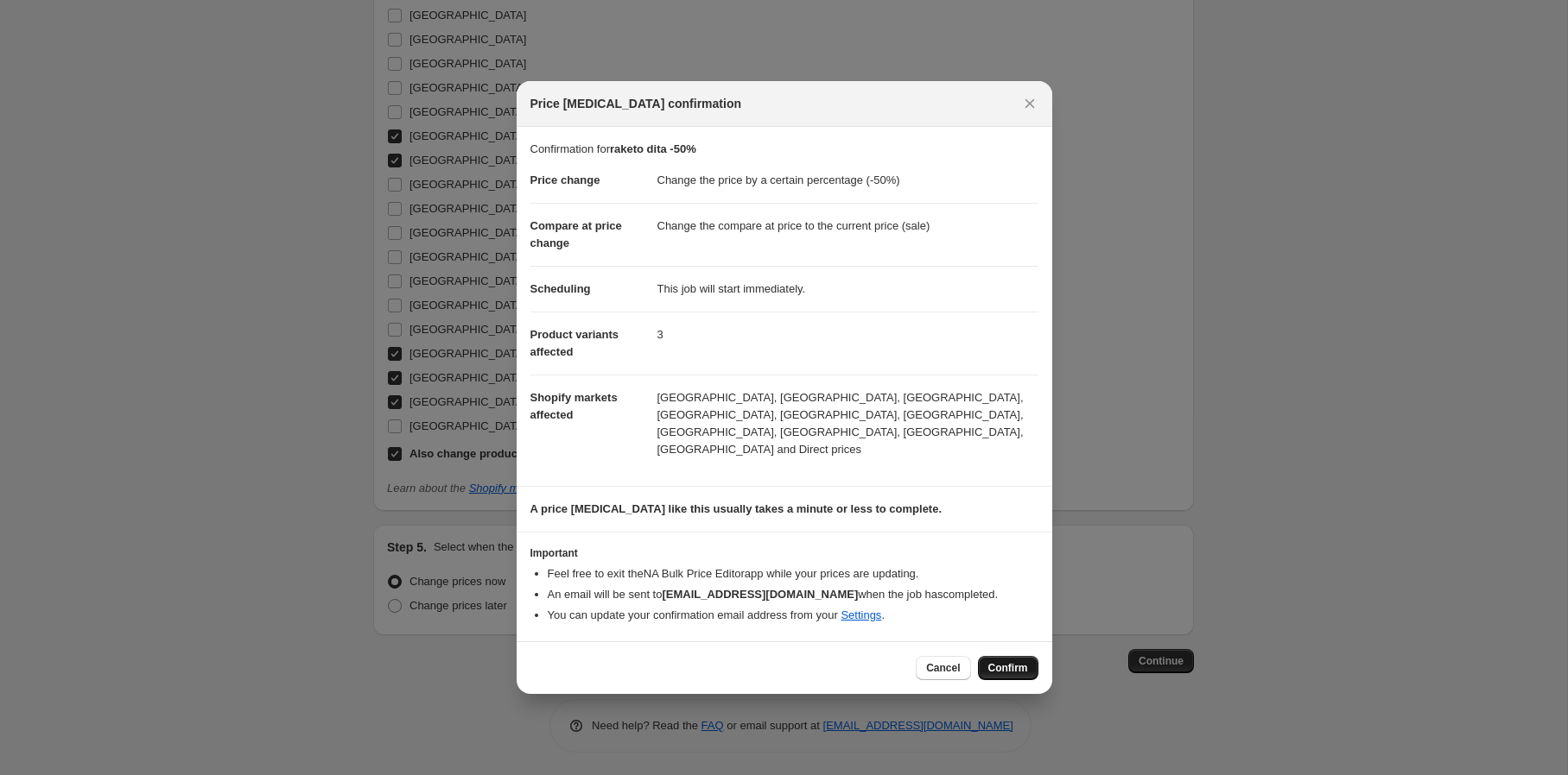
click at [1024, 661] on span "Confirm" at bounding box center [1008, 668] width 40 height 14
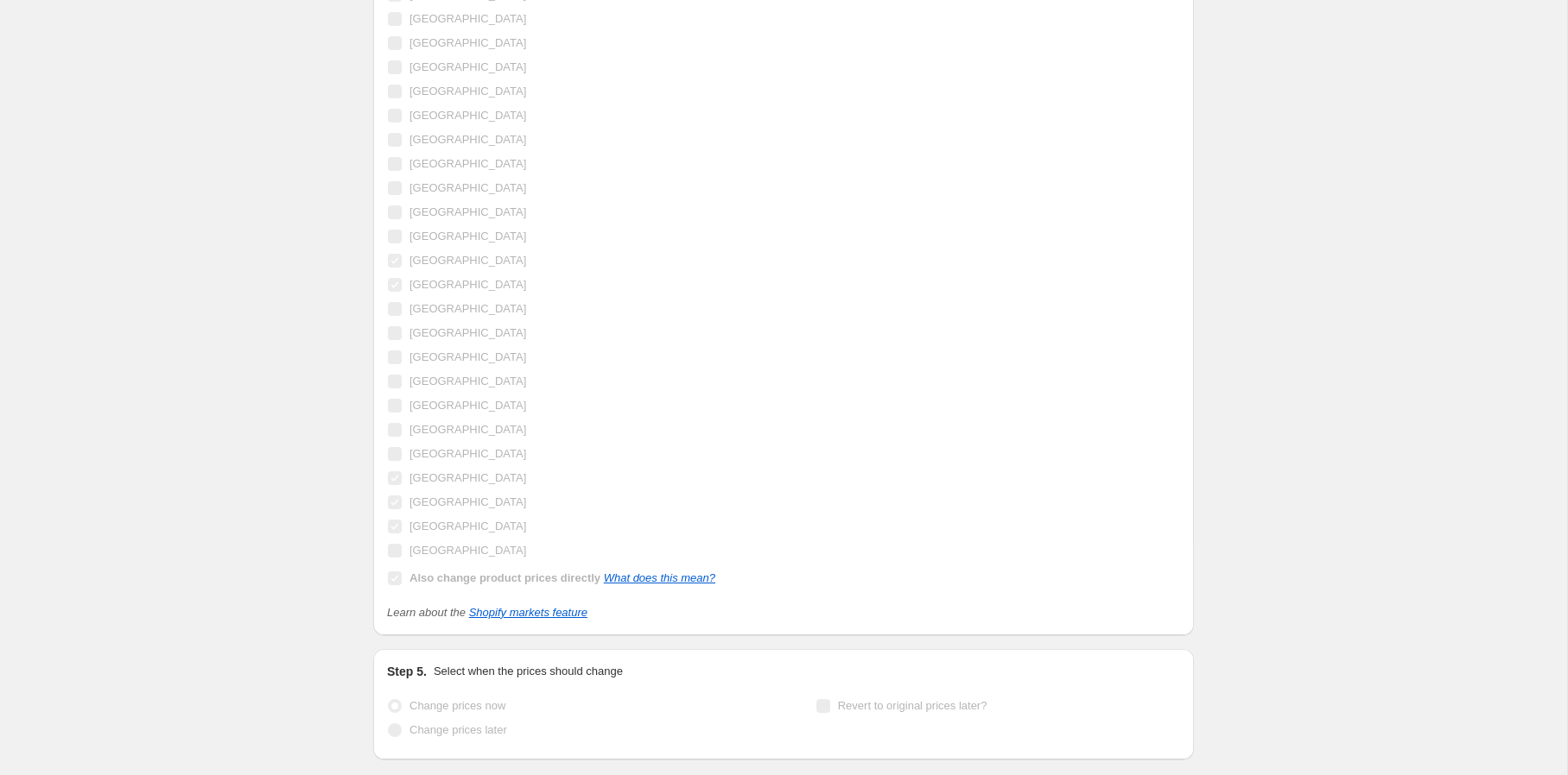
scroll to position [2579, 0]
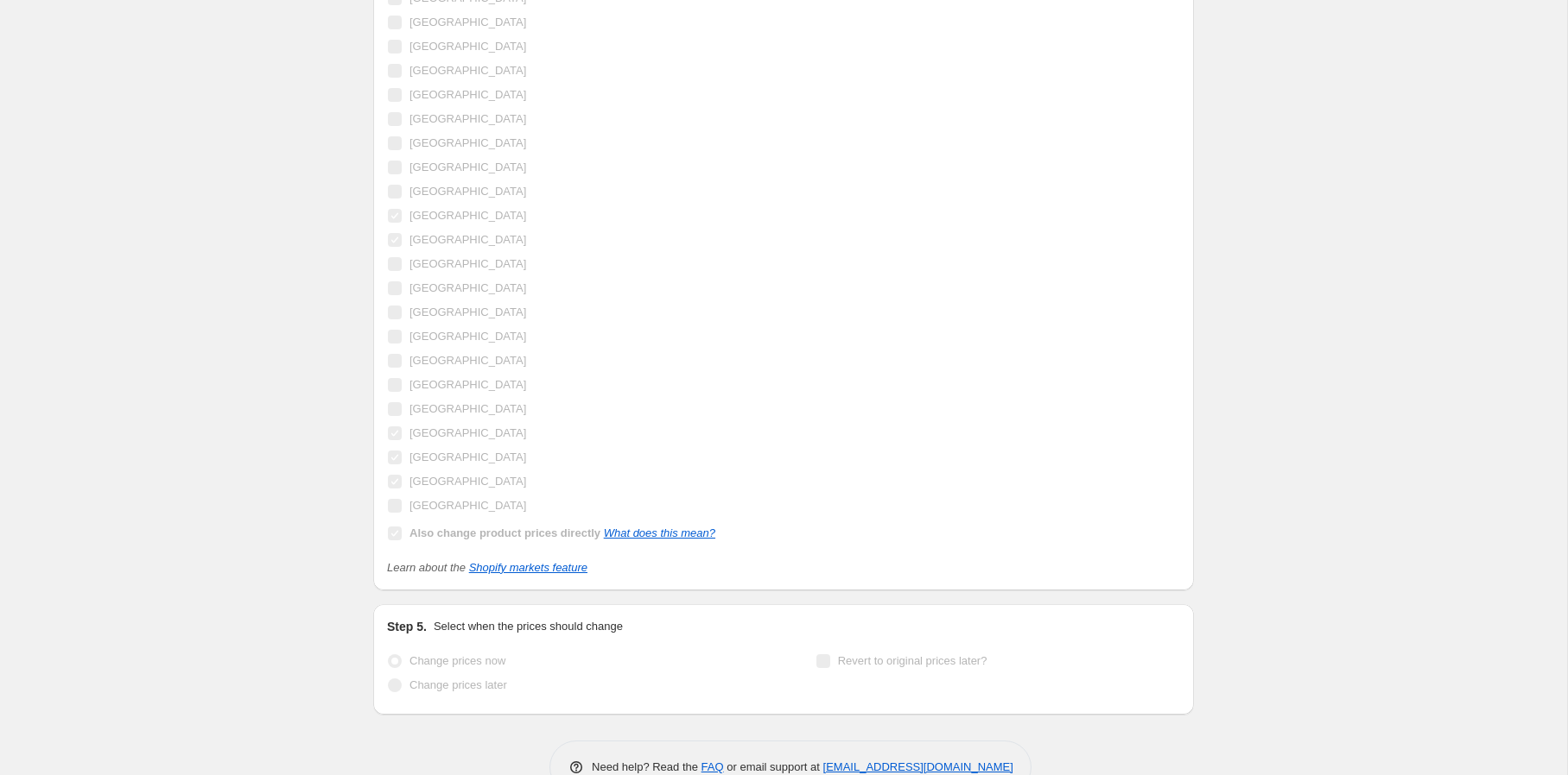
select select "percentage"
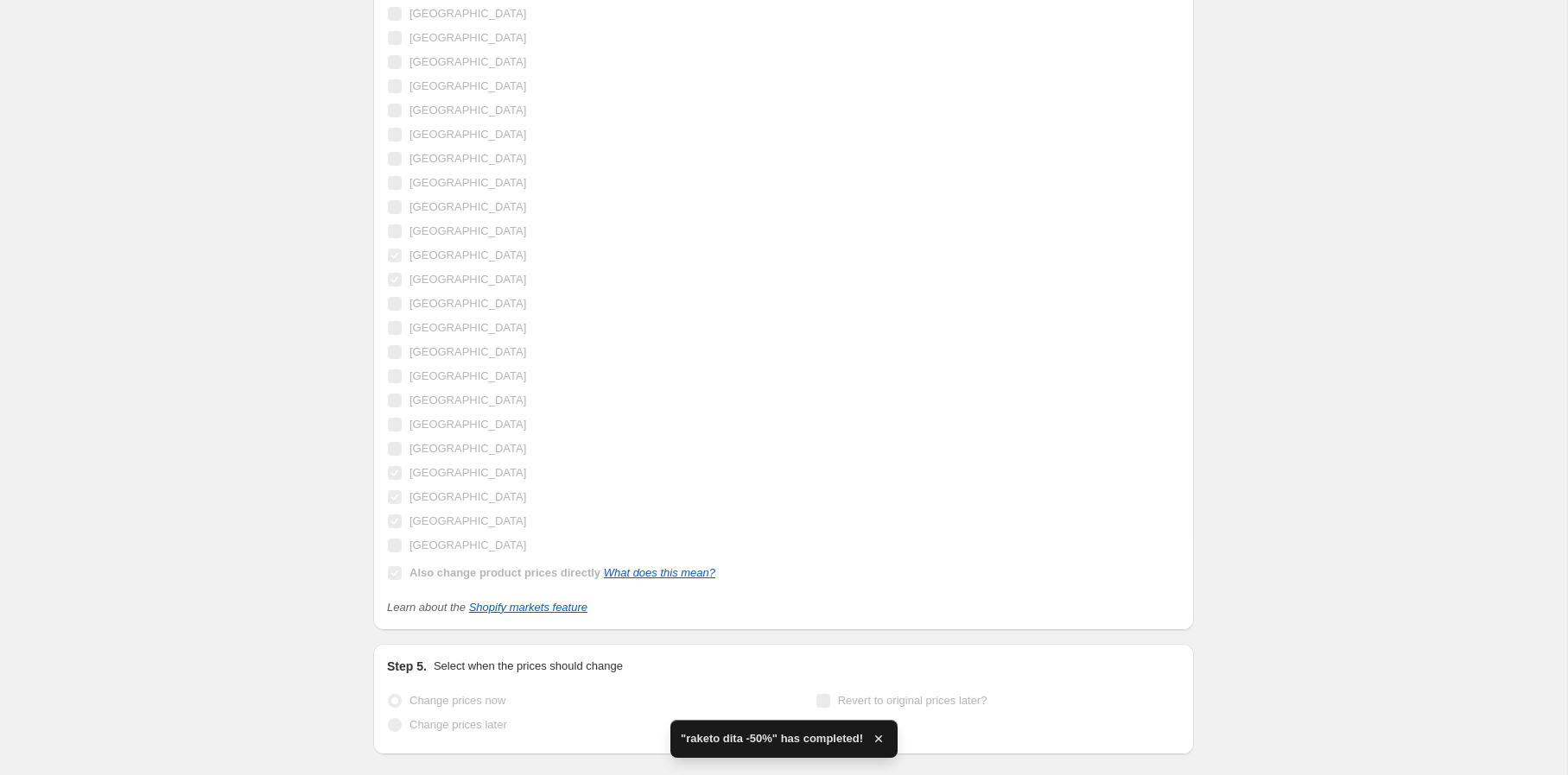
scroll to position [0, 0]
